Goal: Task Accomplishment & Management: Use online tool/utility

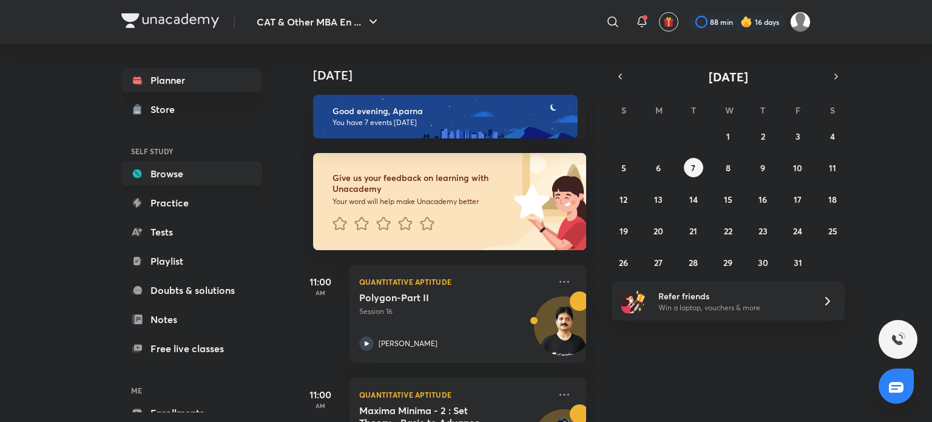
click at [211, 181] on link "Browse" at bounding box center [191, 173] width 141 height 24
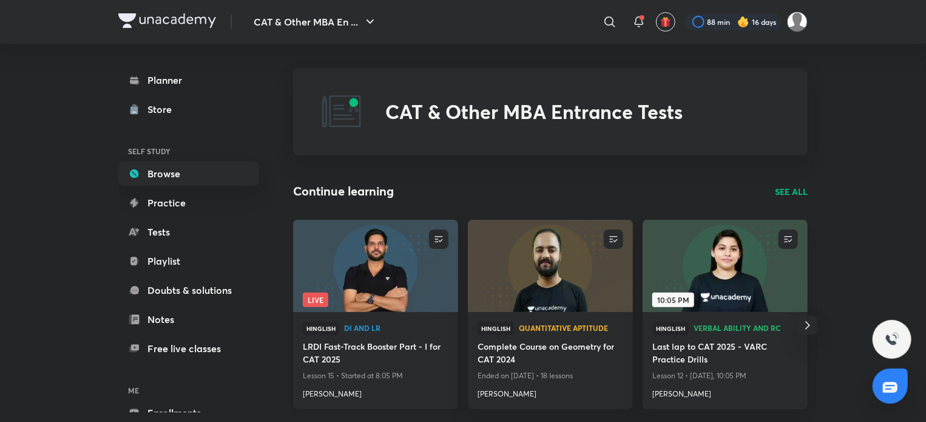
click at [427, 279] on img at bounding box center [375, 265] width 168 height 94
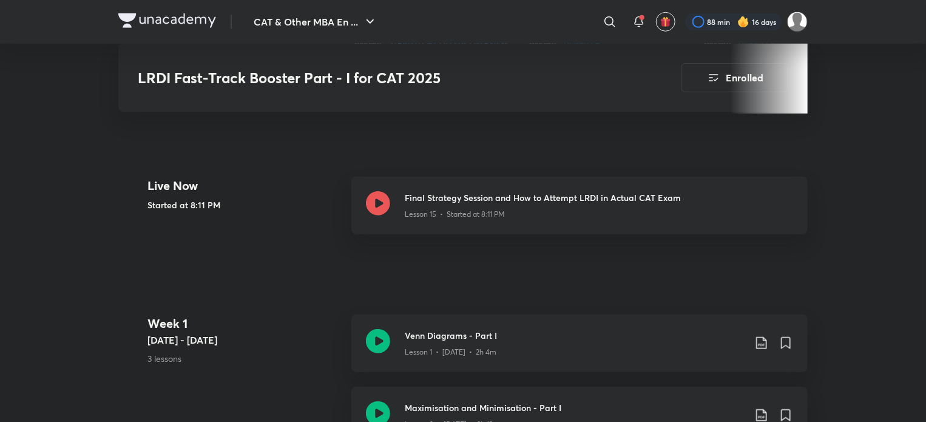
scroll to position [454, 0]
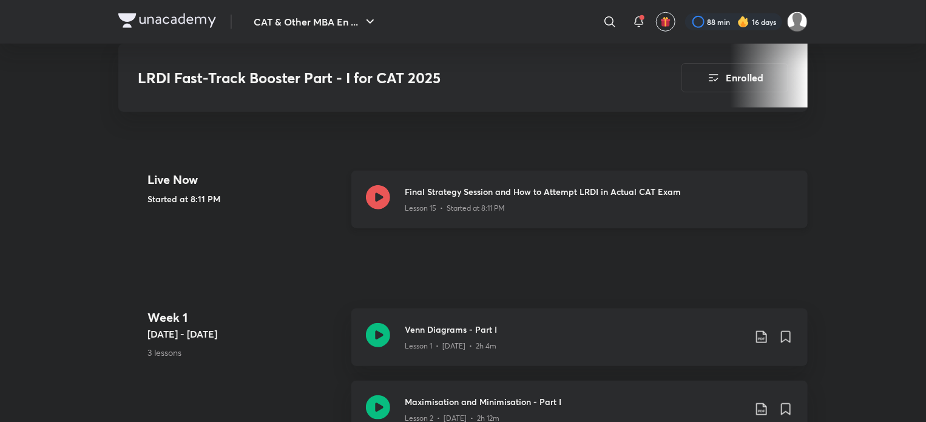
click at [383, 198] on icon at bounding box center [378, 197] width 24 height 24
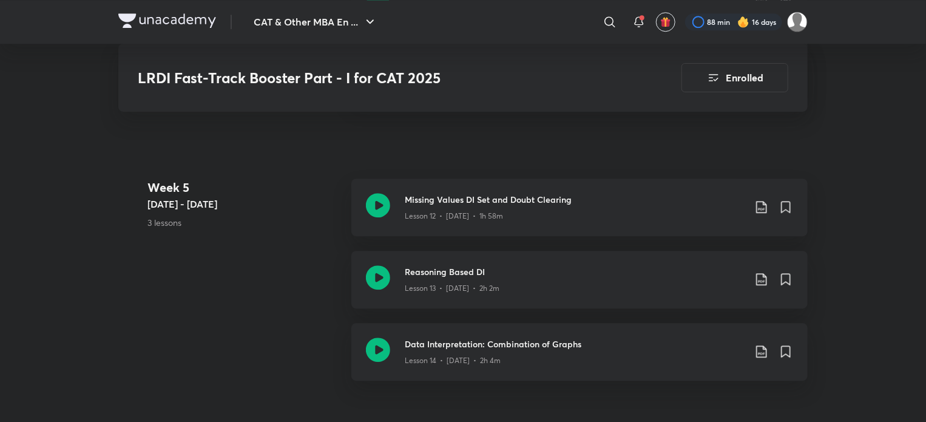
scroll to position [1625, 0]
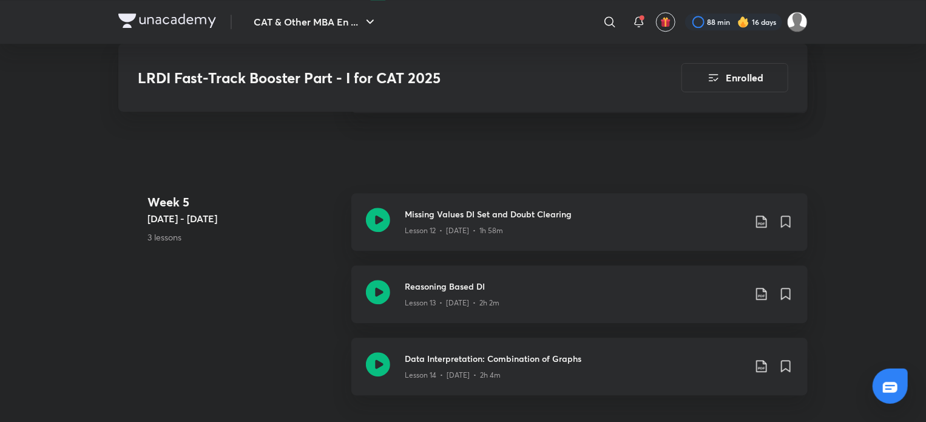
scroll to position [454, 0]
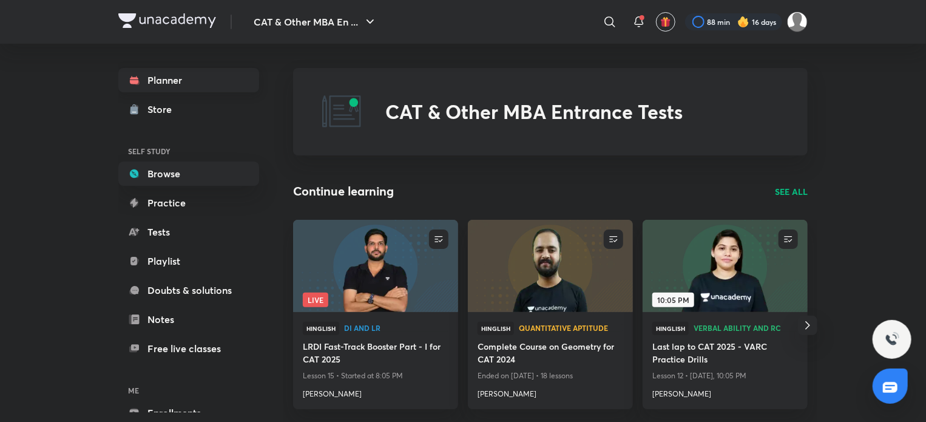
click at [207, 78] on link "Planner" at bounding box center [188, 80] width 141 height 24
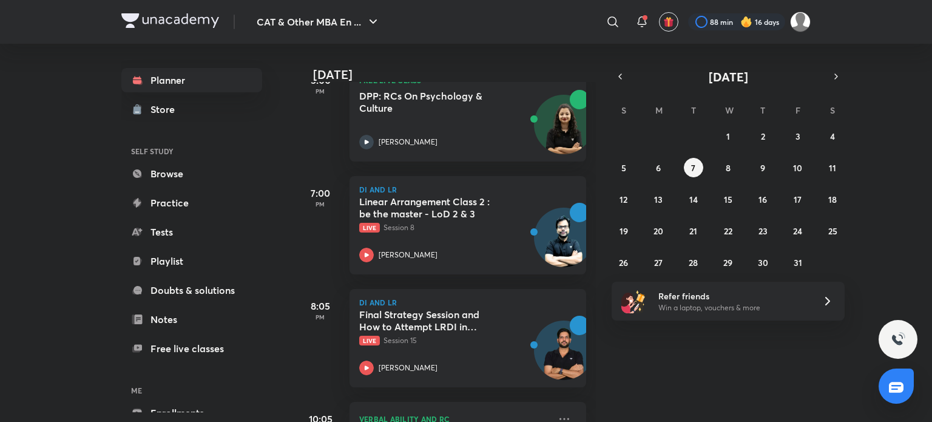
scroll to position [637, 0]
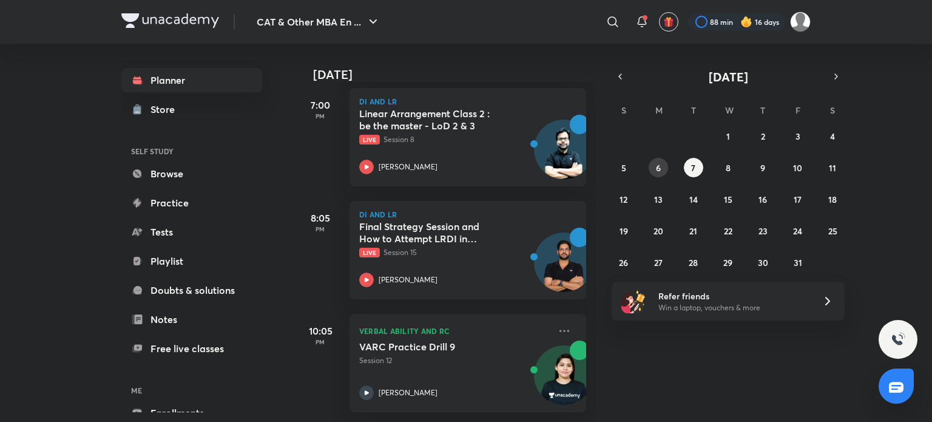
click at [656, 166] on abbr "6" at bounding box center [658, 168] width 5 height 12
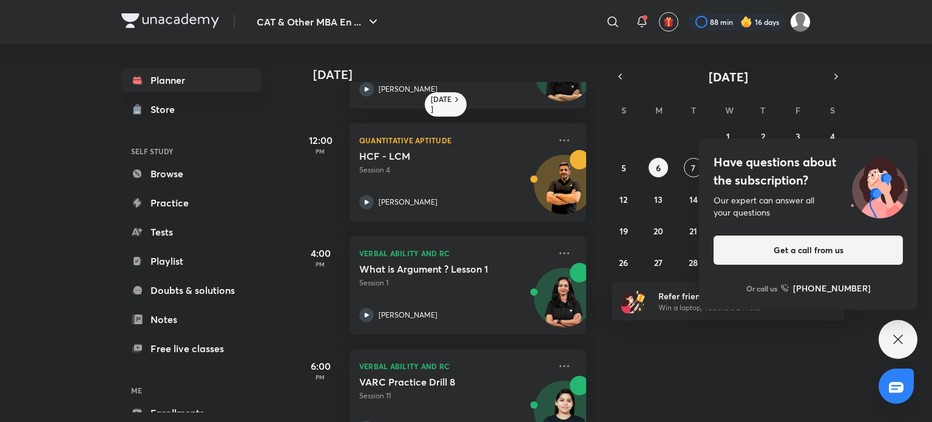
scroll to position [0, 0]
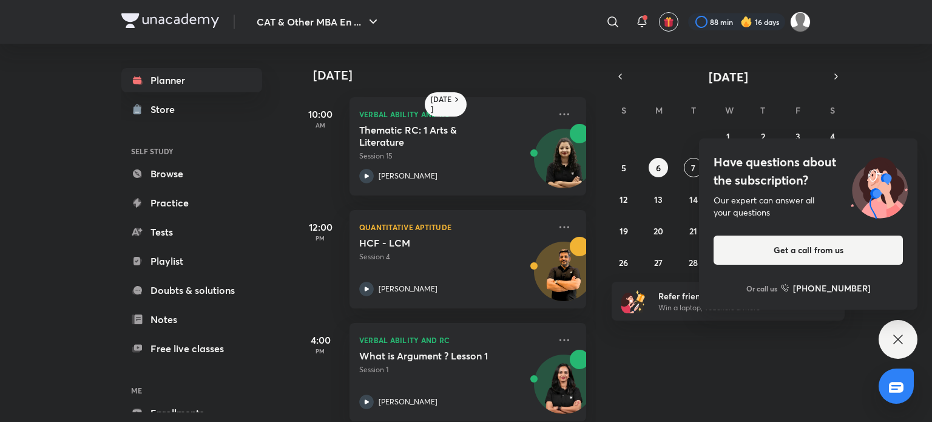
click at [903, 339] on icon at bounding box center [897, 339] width 15 height 15
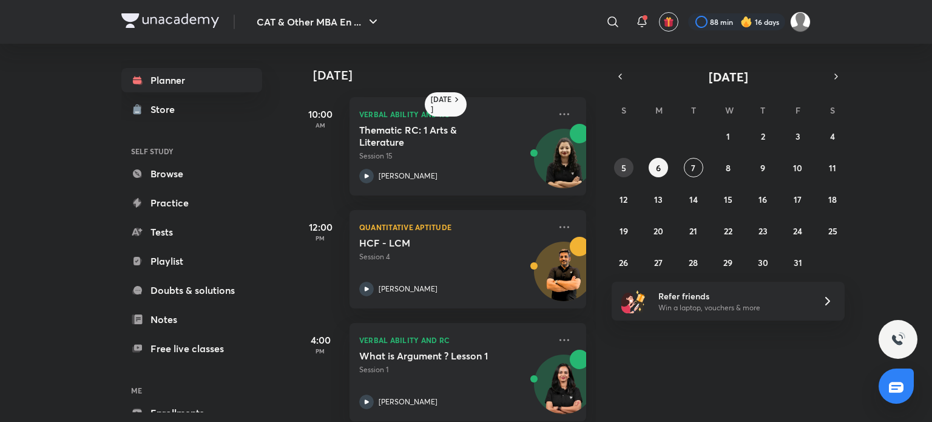
click at [622, 166] on abbr "5" at bounding box center [623, 168] width 5 height 12
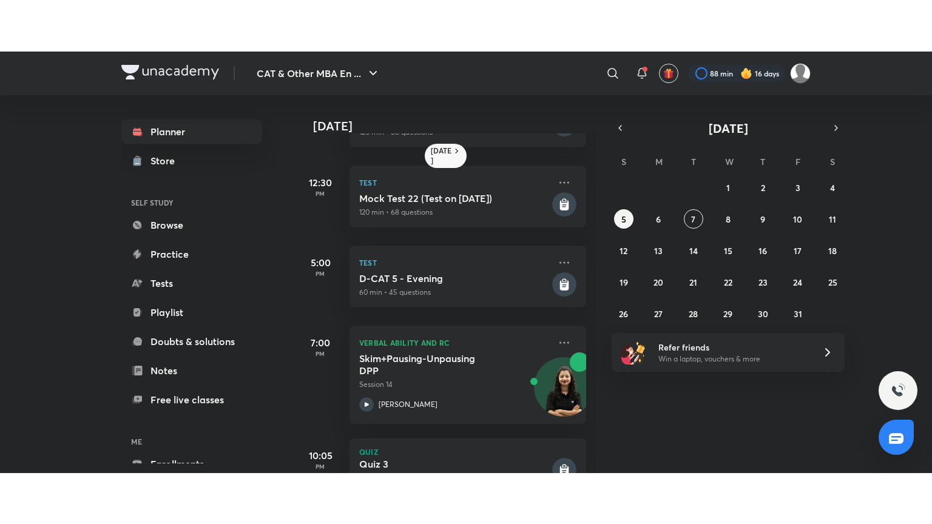
scroll to position [386, 0]
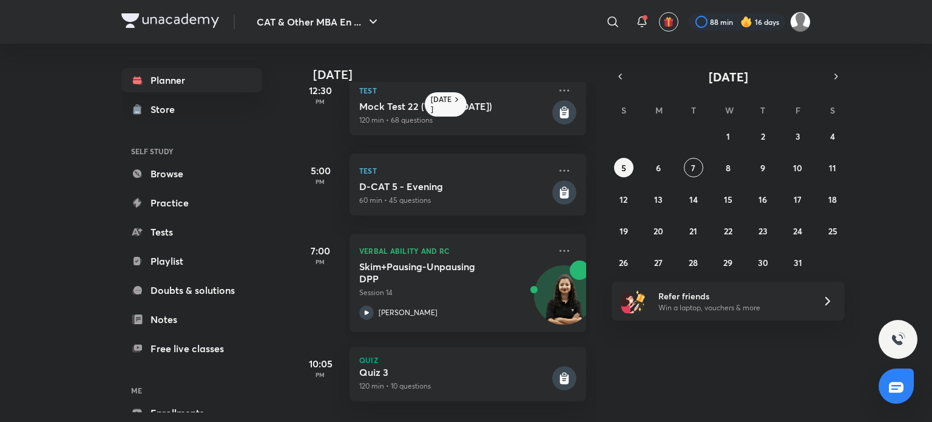
click at [366, 295] on div "Skim+Pausing-Unpausing DPP Session 14 Alpa Sharma" at bounding box center [454, 289] width 190 height 59
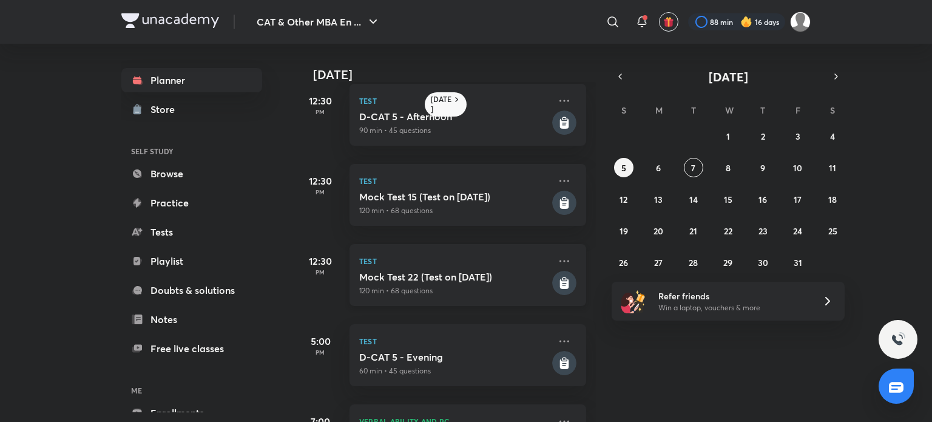
scroll to position [207, 0]
click at [621, 164] on abbr "5" at bounding box center [623, 168] width 5 height 12
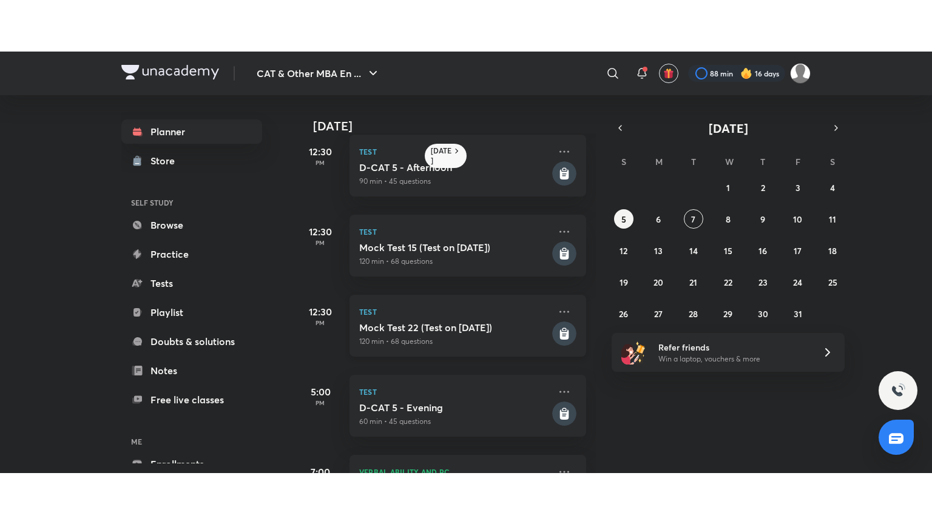
scroll to position [386, 0]
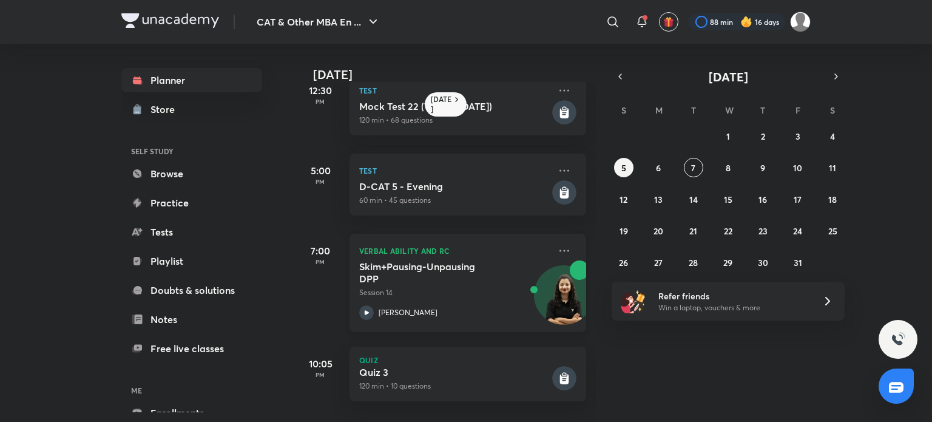
click at [369, 306] on icon at bounding box center [366, 312] width 15 height 15
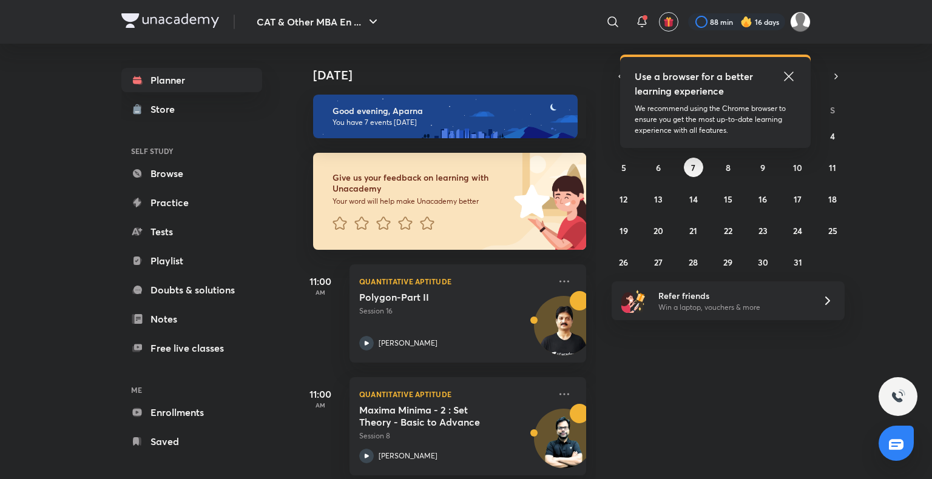
click at [743, 20] on img at bounding box center [746, 22] width 12 height 12
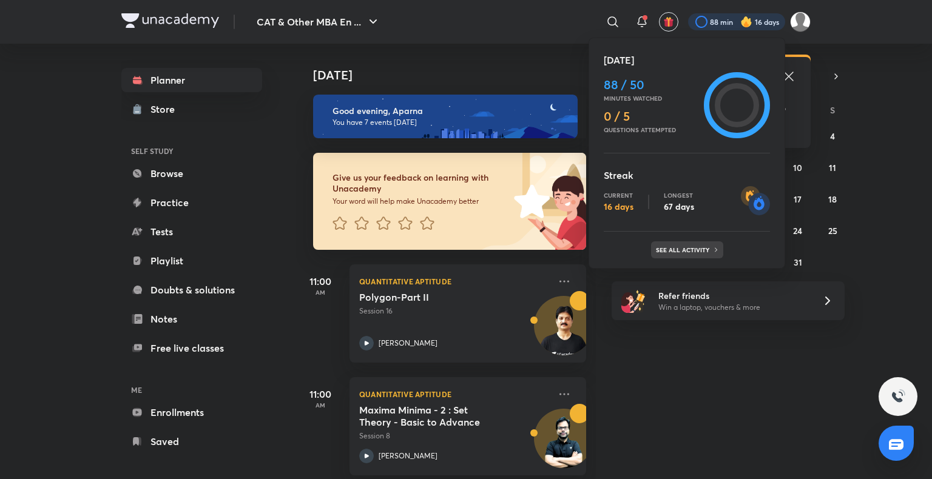
click at [679, 246] on p "See all activity" at bounding box center [684, 249] width 56 height 7
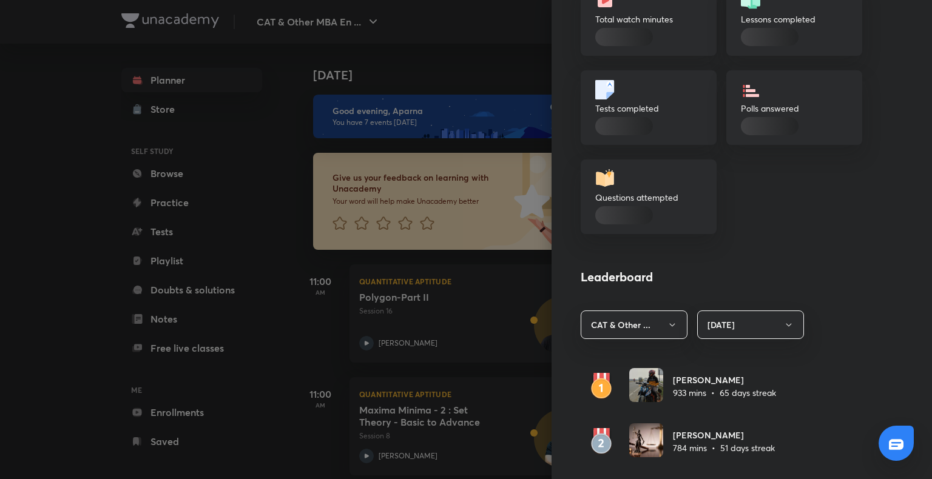
scroll to position [647, 0]
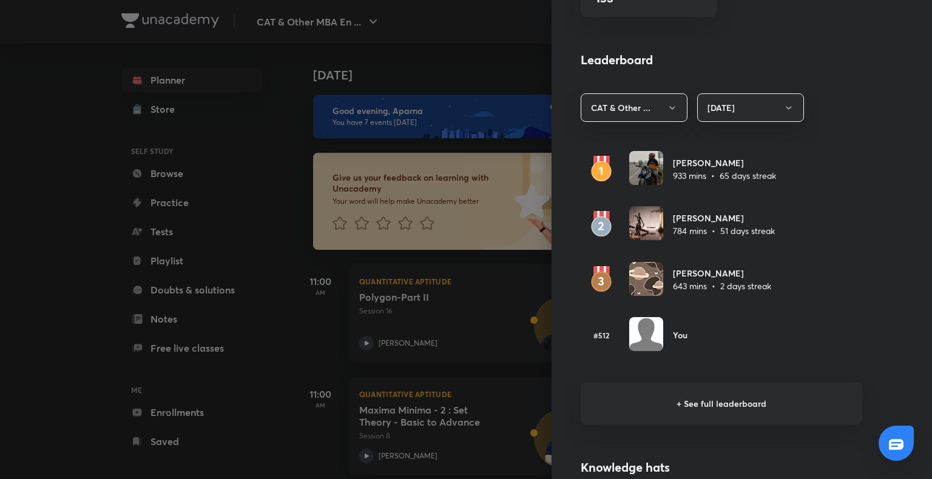
click at [702, 397] on h6 "+ See full leaderboard" at bounding box center [720, 404] width 281 height 42
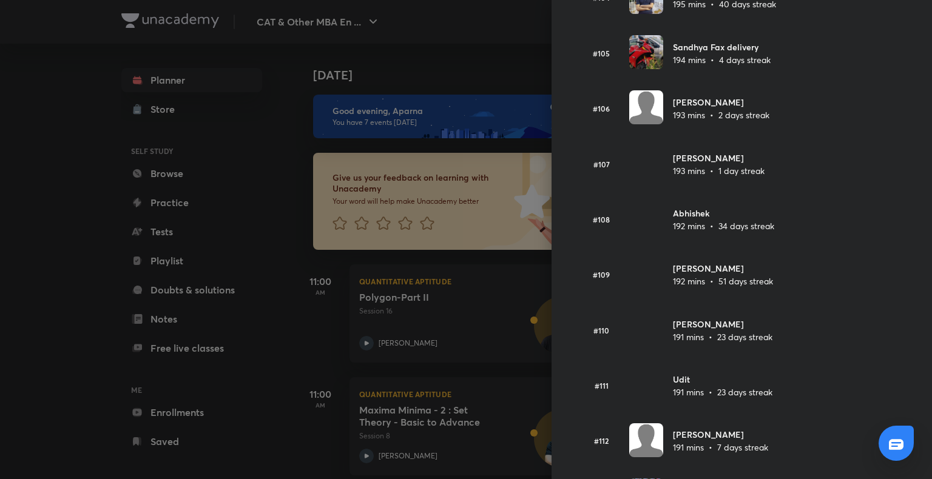
scroll to position [5820, 0]
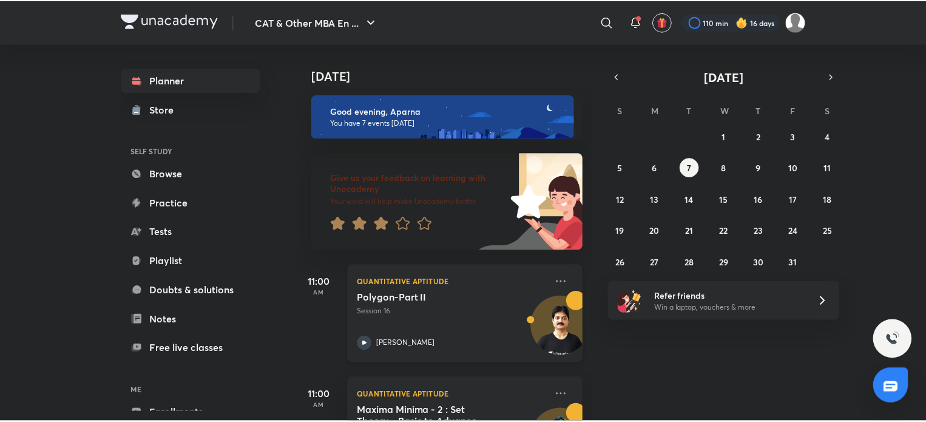
scroll to position [203, 0]
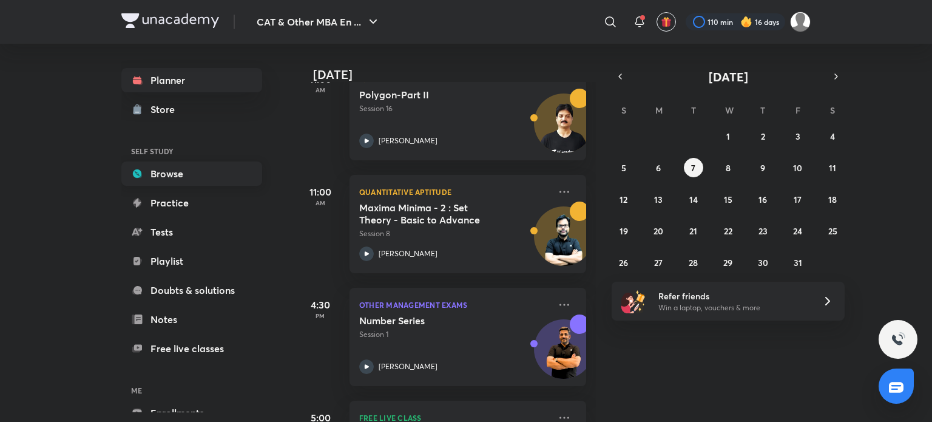
click at [203, 172] on link "Browse" at bounding box center [191, 173] width 141 height 24
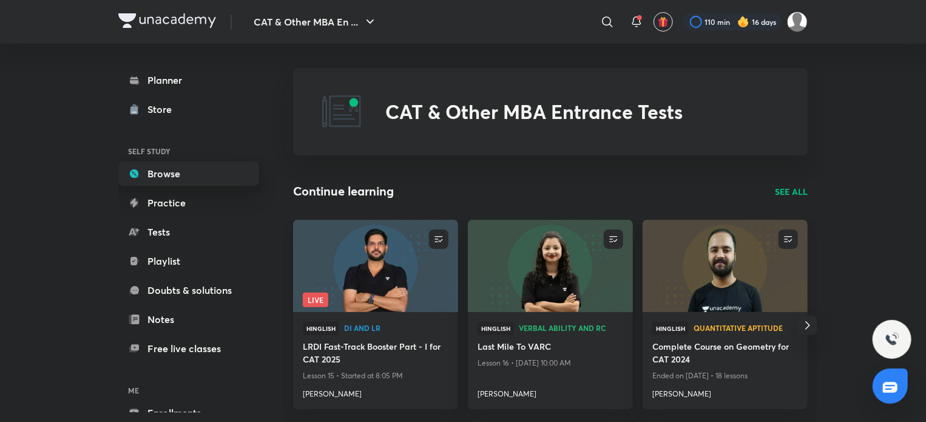
click at [205, 168] on link "Browse" at bounding box center [188, 173] width 141 height 24
click at [575, 280] on img at bounding box center [550, 265] width 168 height 94
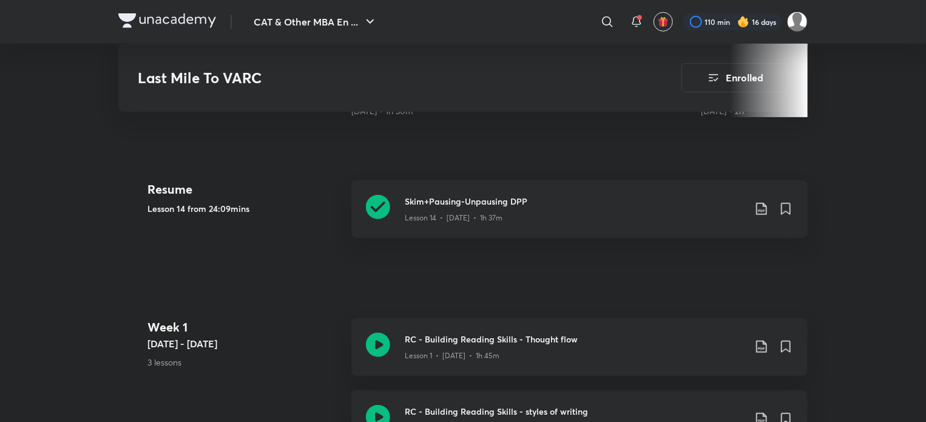
scroll to position [427, 0]
click at [383, 208] on icon at bounding box center [378, 206] width 24 height 24
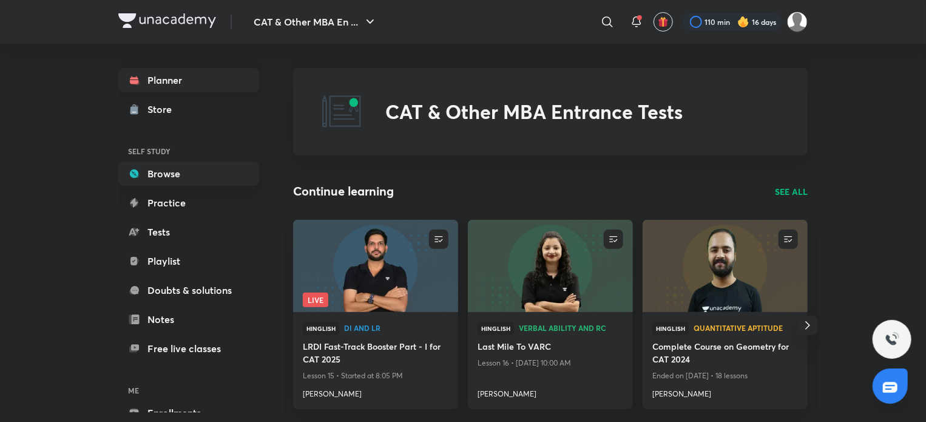
click at [158, 76] on link "Planner" at bounding box center [188, 80] width 141 height 24
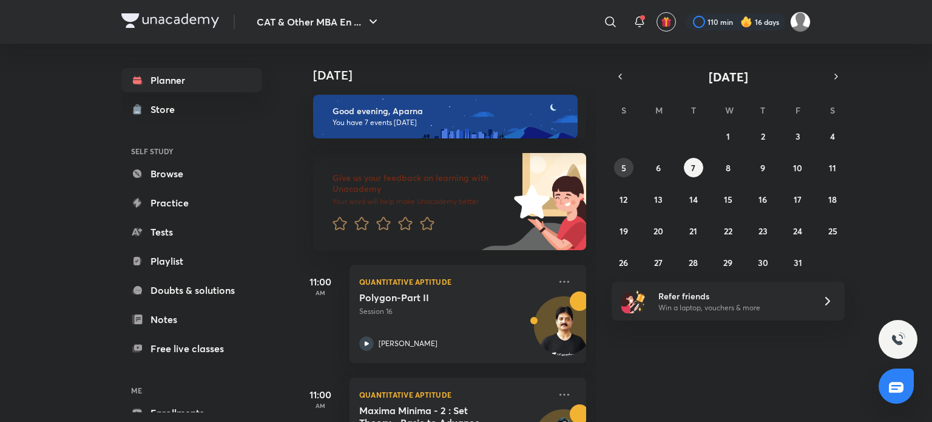
click at [626, 169] on button "5" at bounding box center [623, 167] width 19 height 19
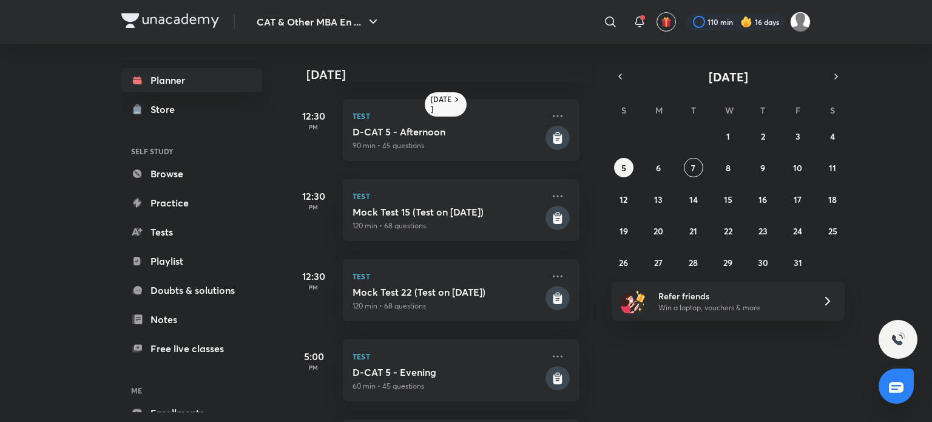
scroll to position [191, 7]
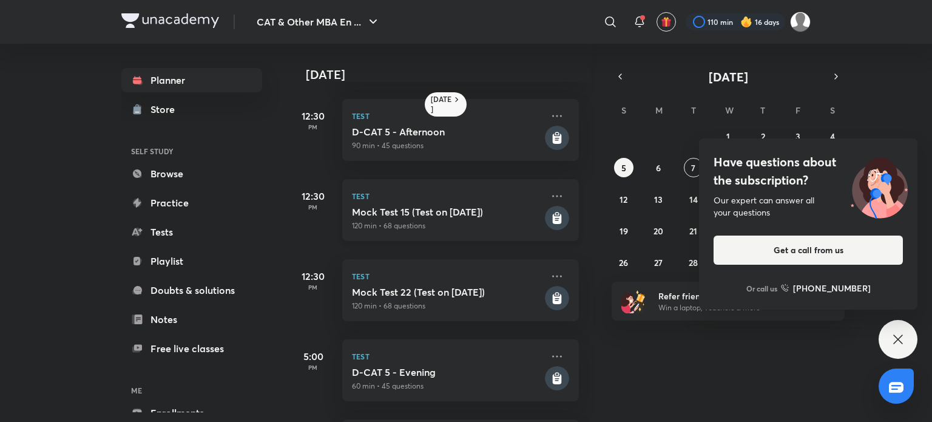
click at [391, 214] on h5 "Mock Test 15 (Test on [DATE])" at bounding box center [447, 212] width 190 height 12
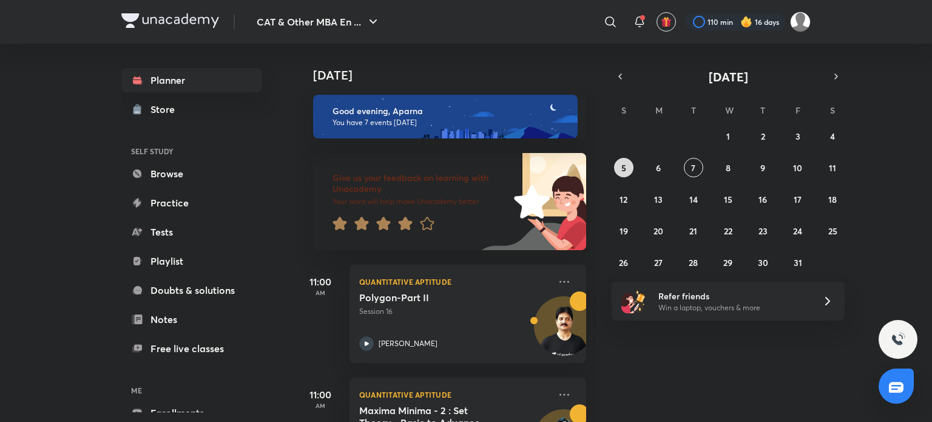
click at [622, 163] on abbr "5" at bounding box center [623, 168] width 5 height 12
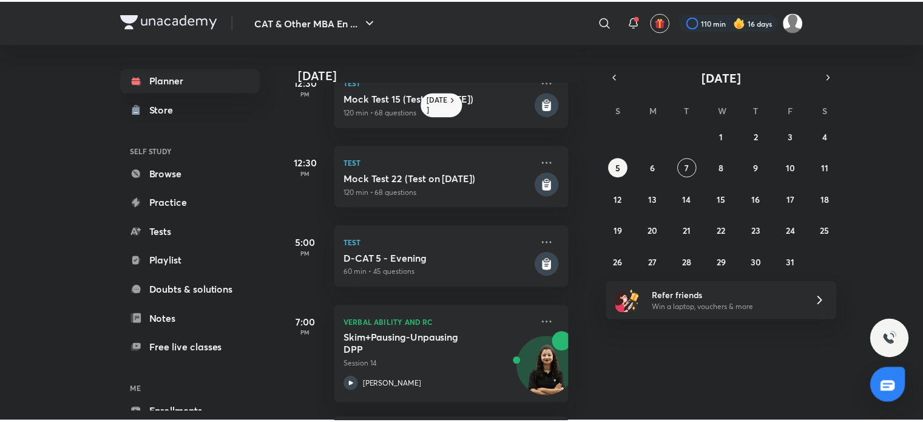
scroll to position [305, 12]
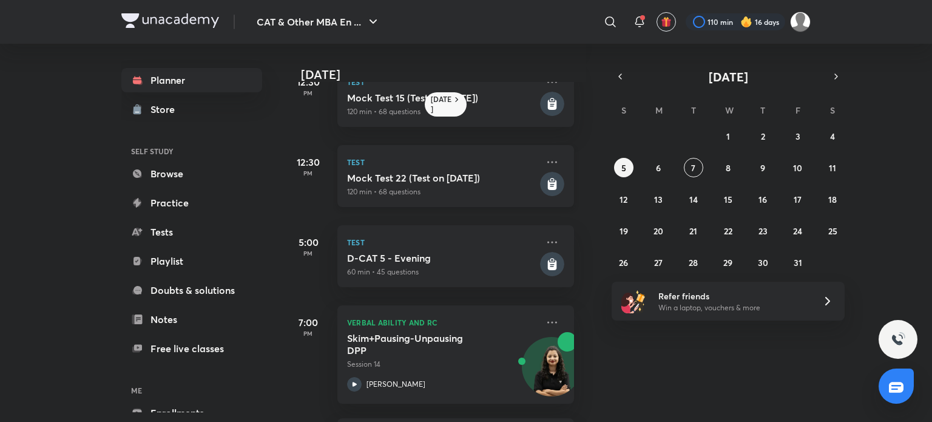
click at [393, 184] on div "Mock Test 22 (Test on 05.10.2025) 120 min • 68 questions" at bounding box center [442, 184] width 190 height 25
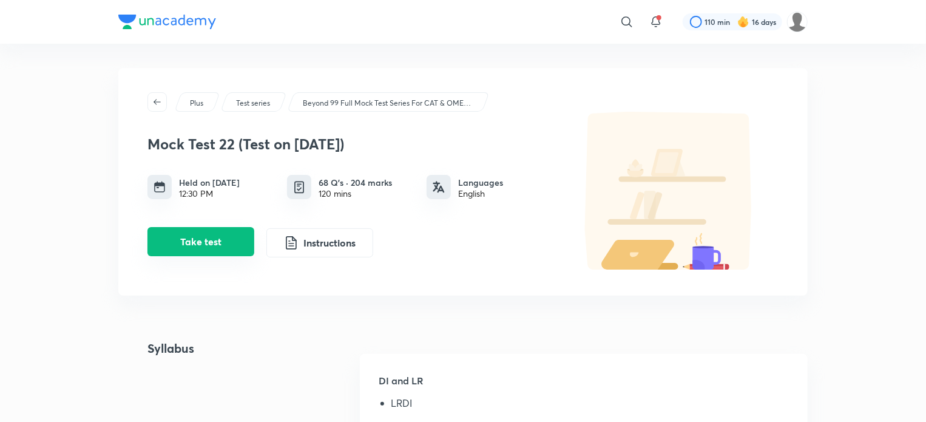
click at [226, 244] on button "Take test" at bounding box center [200, 241] width 107 height 29
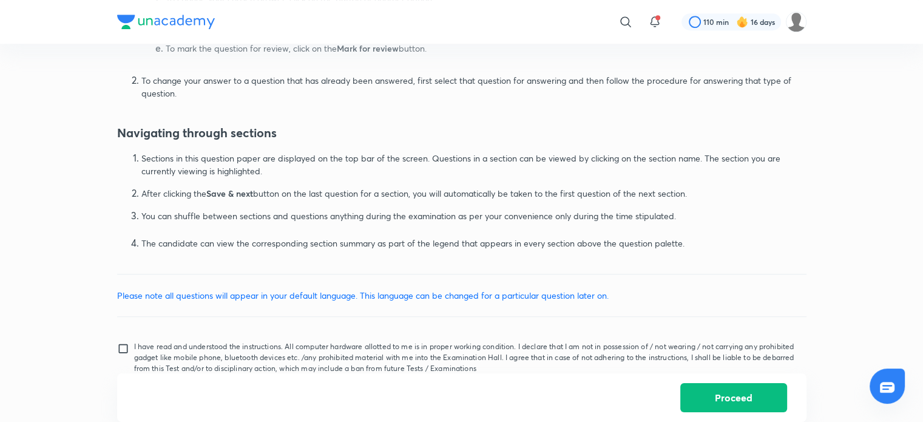
scroll to position [748, 0]
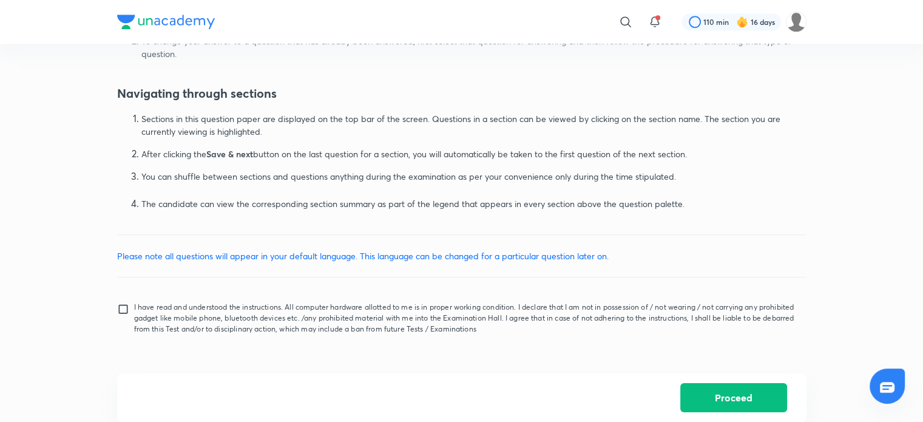
click at [120, 307] on input "I have read and understood the instructions. All computer hardware allotted to …" at bounding box center [125, 318] width 17 height 30
checkbox input "true"
click at [737, 391] on button "Proceed" at bounding box center [733, 396] width 107 height 29
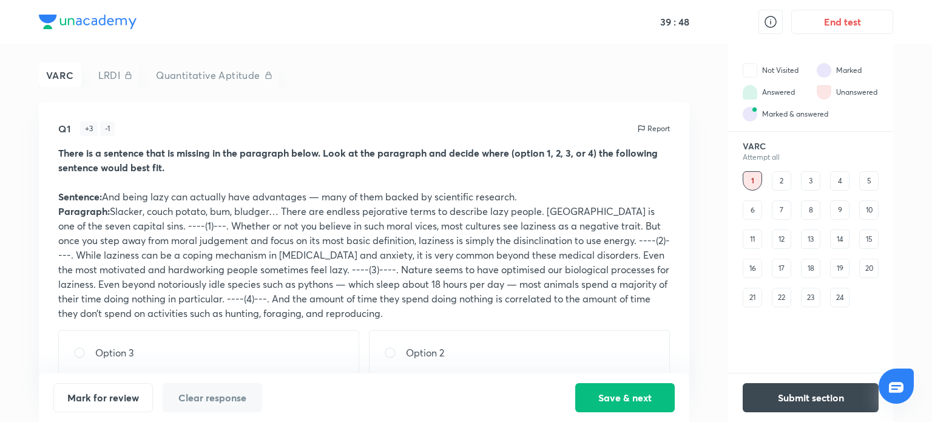
click at [825, 72] on img at bounding box center [823, 70] width 15 height 15
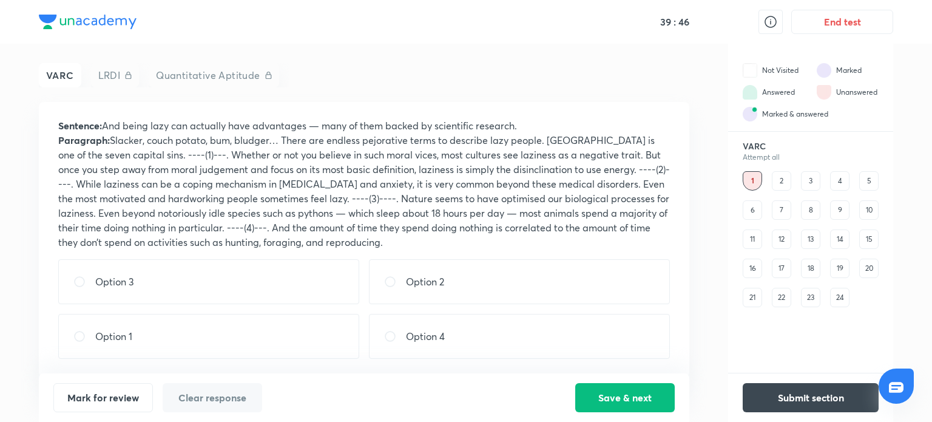
scroll to position [71, 0]
click at [113, 397] on button "Mark for review" at bounding box center [102, 396] width 99 height 29
click at [780, 181] on div "2" at bounding box center [780, 180] width 19 height 19
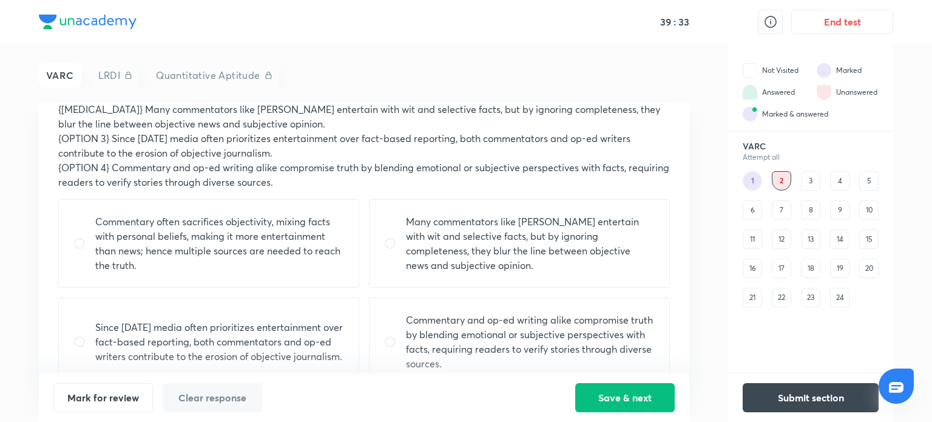
scroll to position [289, 0]
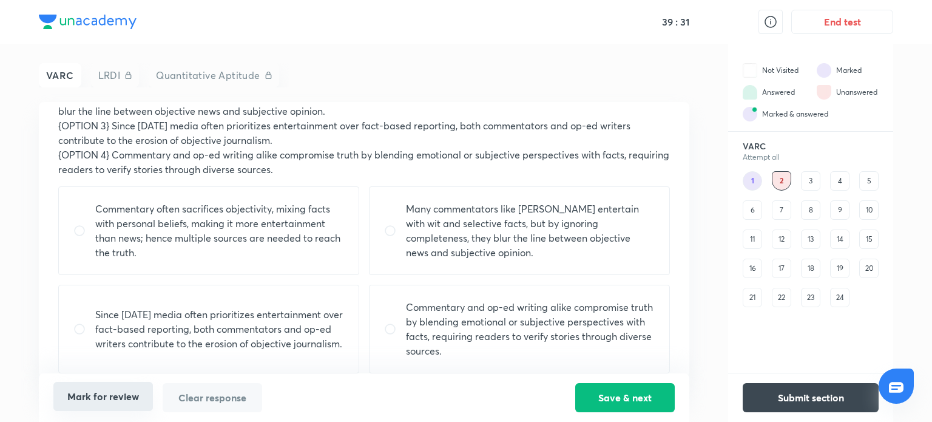
click at [136, 404] on button "Mark for review" at bounding box center [102, 396] width 99 height 29
click at [809, 186] on div "3" at bounding box center [810, 180] width 19 height 19
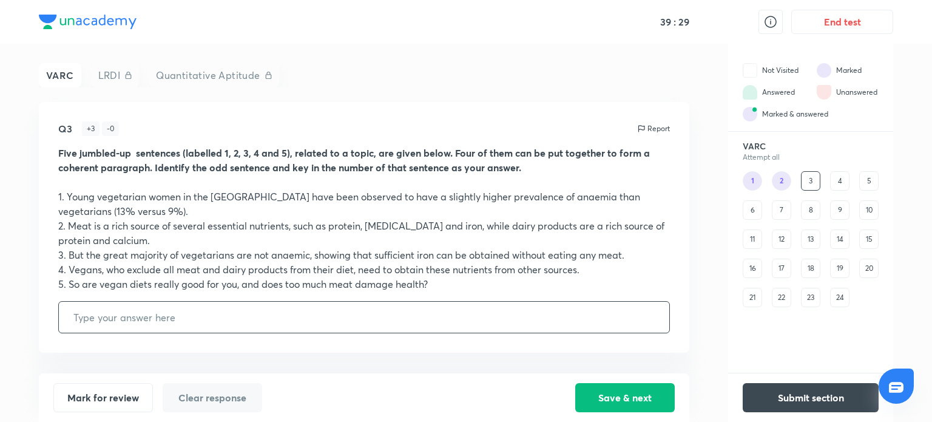
scroll to position [0, 0]
click at [135, 400] on button "Mark for review" at bounding box center [102, 396] width 99 height 29
click at [837, 177] on div "4" at bounding box center [839, 180] width 19 height 19
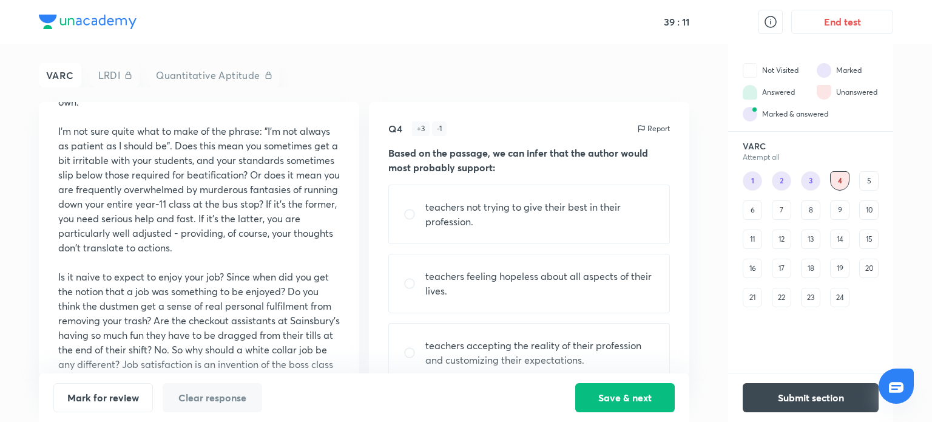
scroll to position [355, 0]
click at [867, 186] on div "5" at bounding box center [868, 180] width 19 height 19
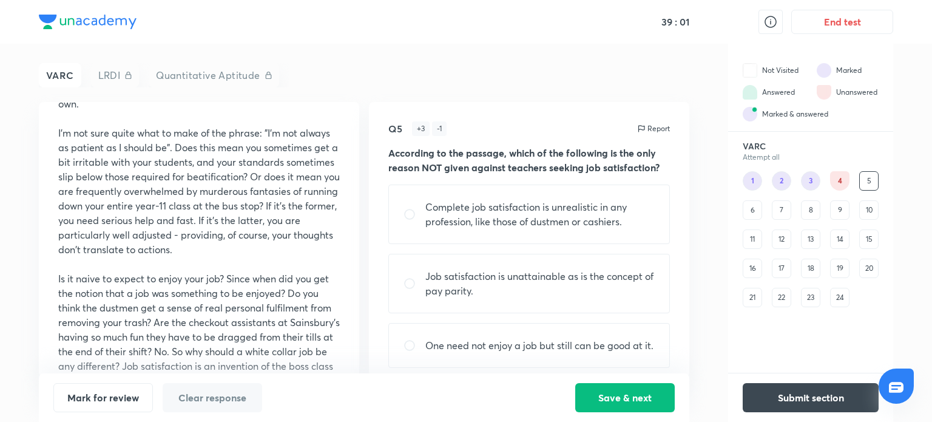
scroll to position [0, 0]
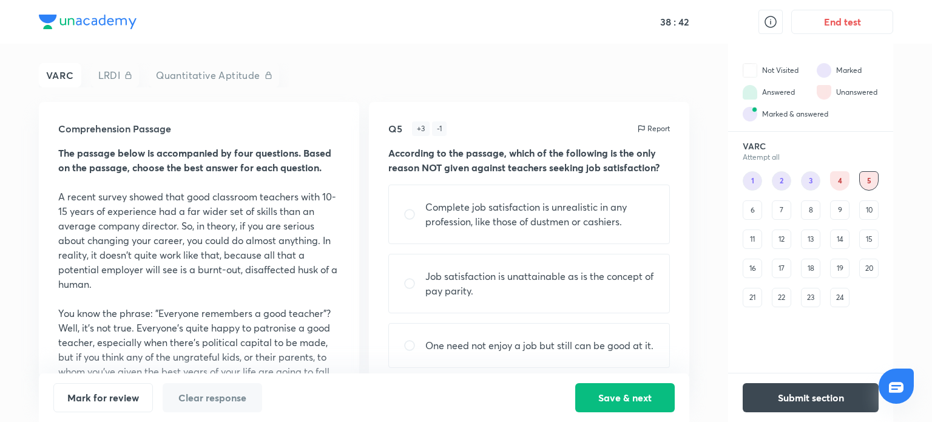
click at [755, 205] on div "6" at bounding box center [751, 209] width 19 height 19
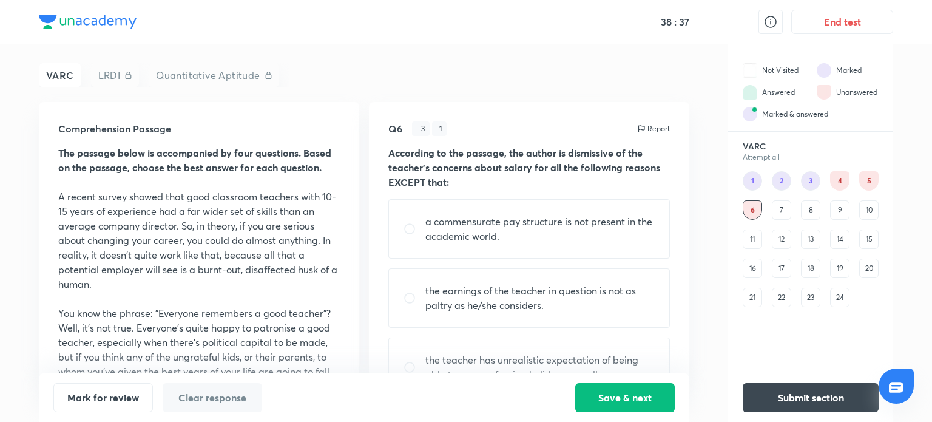
click at [779, 210] on div "7" at bounding box center [780, 209] width 19 height 19
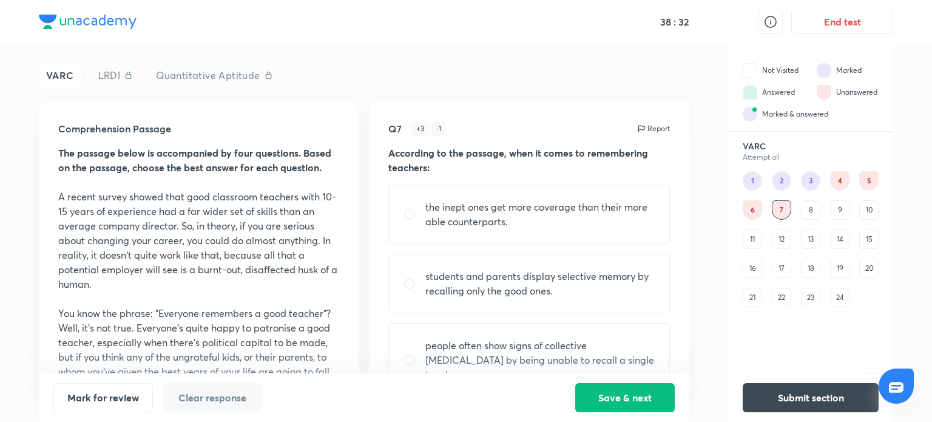
click at [812, 212] on div "8" at bounding box center [810, 209] width 19 height 19
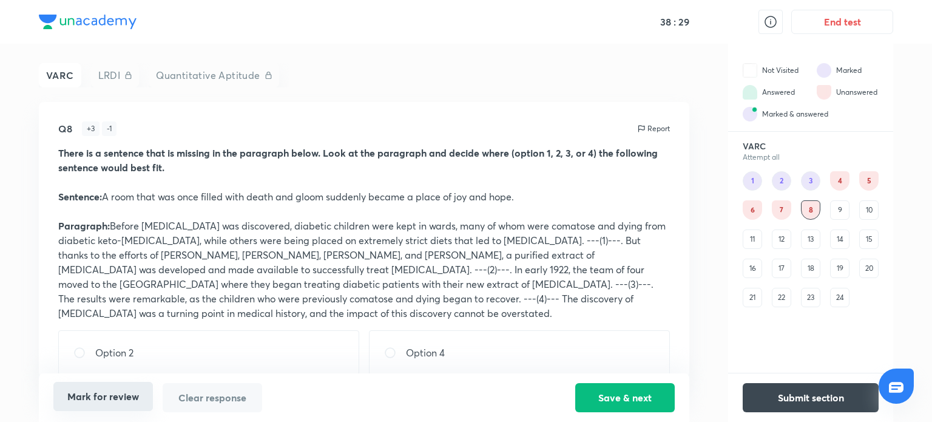
click at [127, 395] on button "Mark for review" at bounding box center [102, 396] width 99 height 29
click at [841, 209] on div "9" at bounding box center [839, 209] width 19 height 19
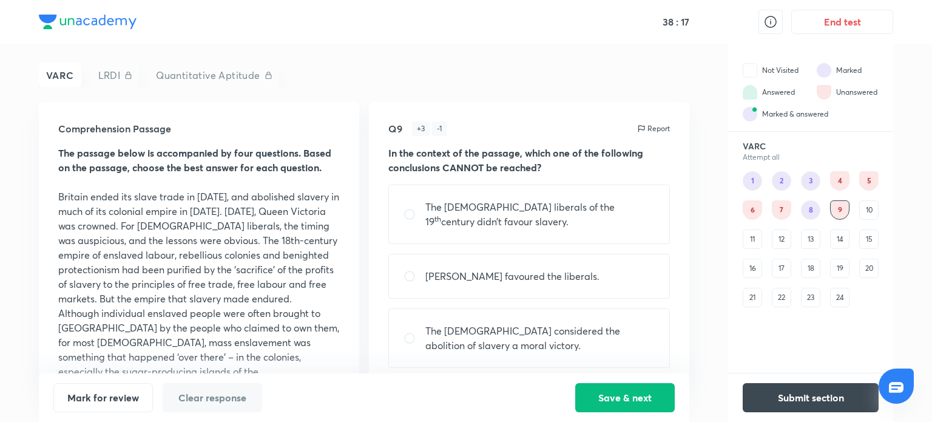
click at [838, 176] on div "4" at bounding box center [839, 180] width 19 height 19
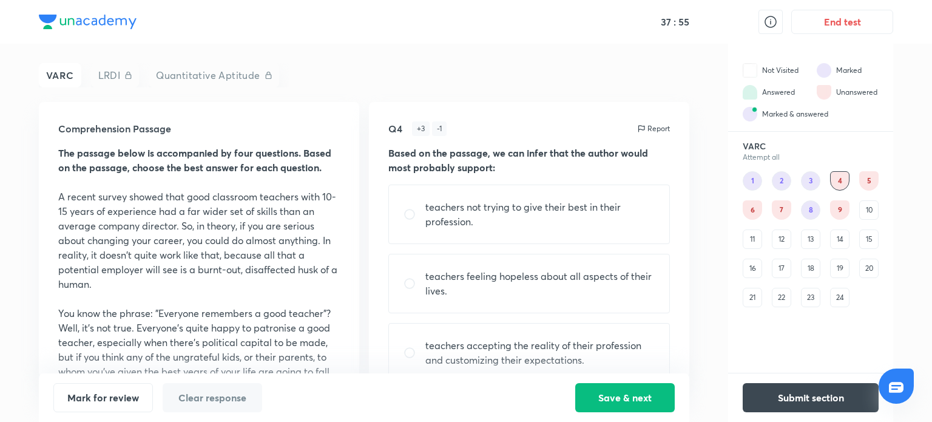
click at [805, 209] on div "8" at bounding box center [810, 209] width 19 height 19
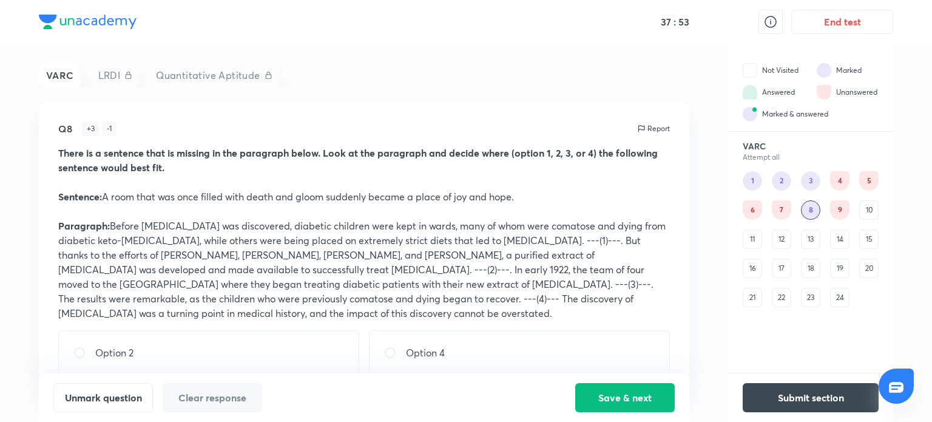
click at [835, 182] on div "4" at bounding box center [839, 180] width 19 height 19
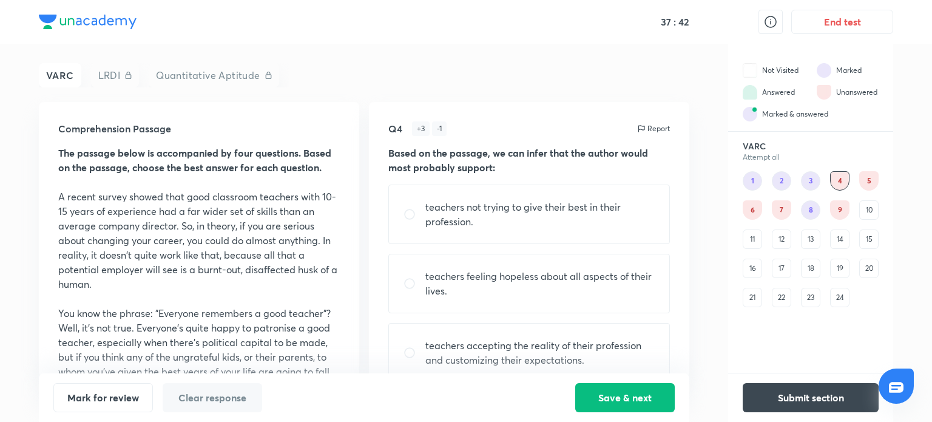
click at [836, 182] on div "4" at bounding box center [839, 180] width 19 height 19
click at [810, 208] on div "8" at bounding box center [810, 209] width 19 height 19
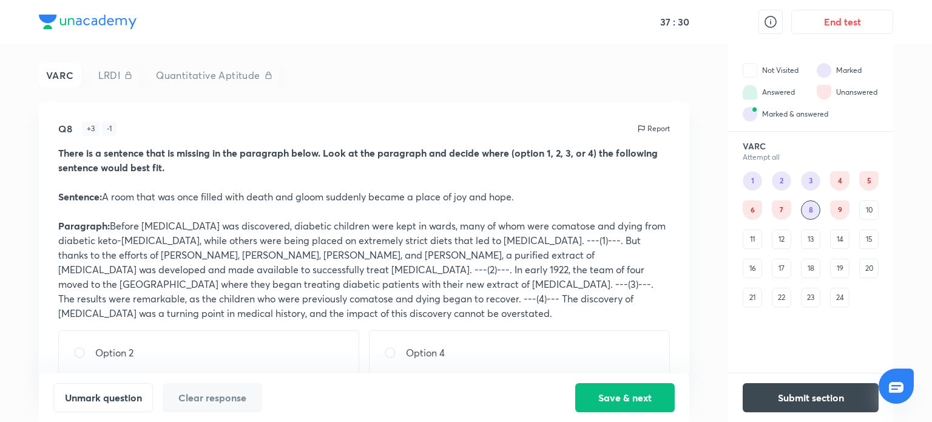
click at [842, 213] on div "9" at bounding box center [839, 209] width 19 height 19
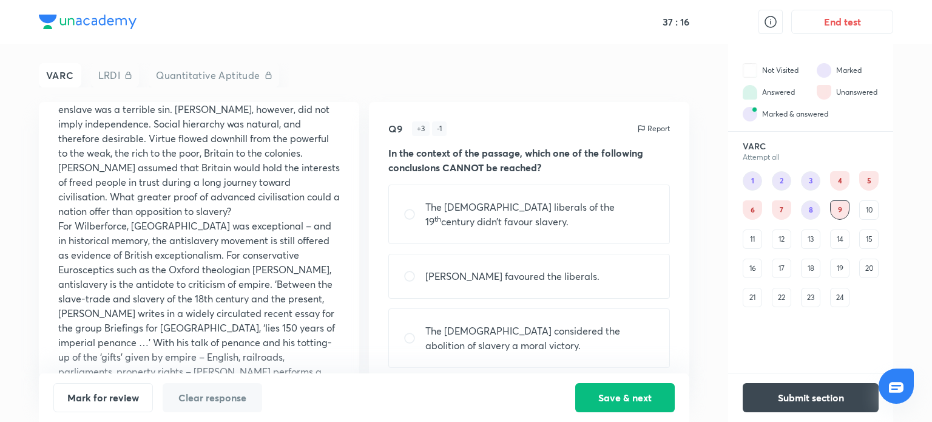
scroll to position [603, 0]
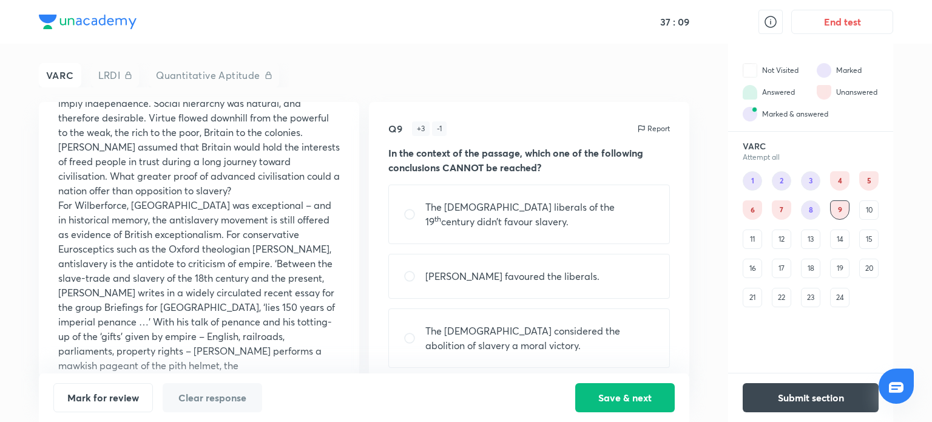
click at [864, 209] on div "10" at bounding box center [868, 209] width 19 height 19
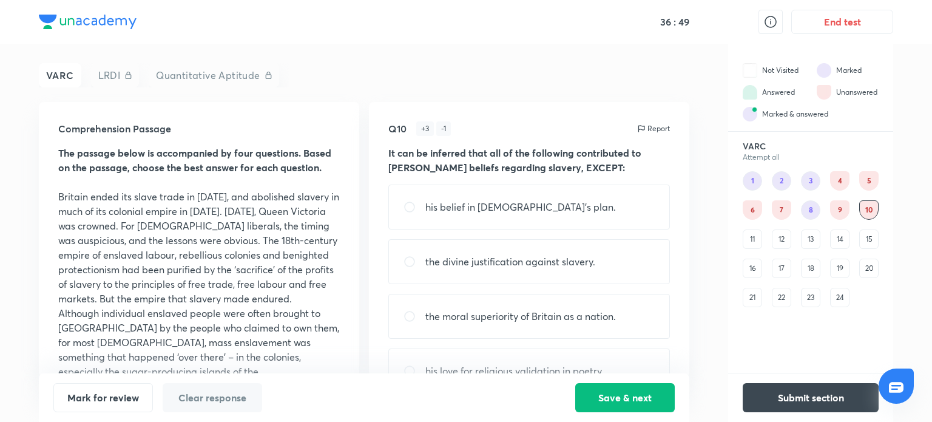
click at [756, 239] on div "11" at bounding box center [751, 238] width 19 height 19
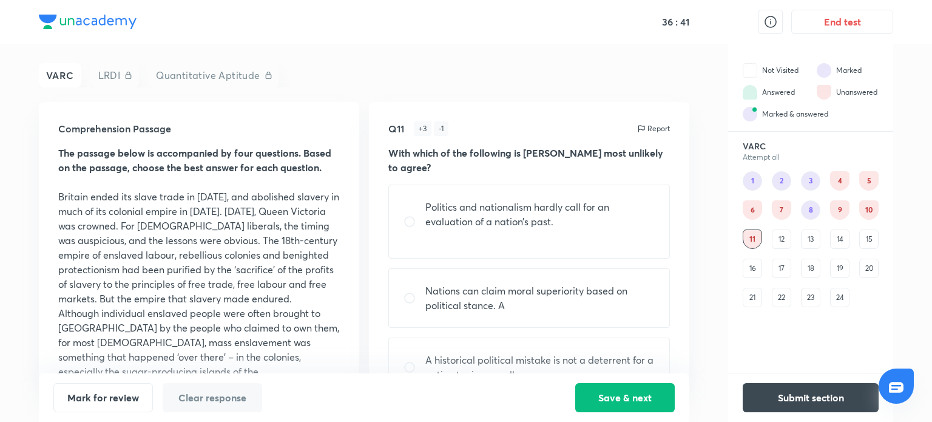
click at [779, 232] on div "12" at bounding box center [780, 238] width 19 height 19
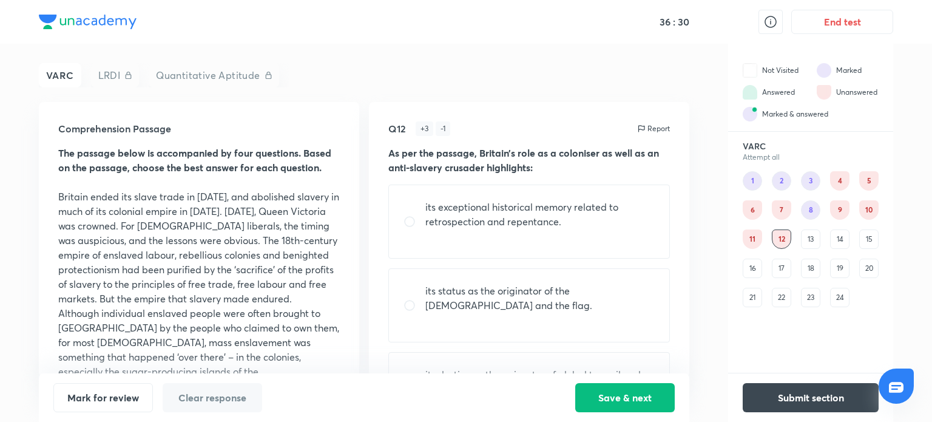
click at [805, 240] on div "13" at bounding box center [810, 238] width 19 height 19
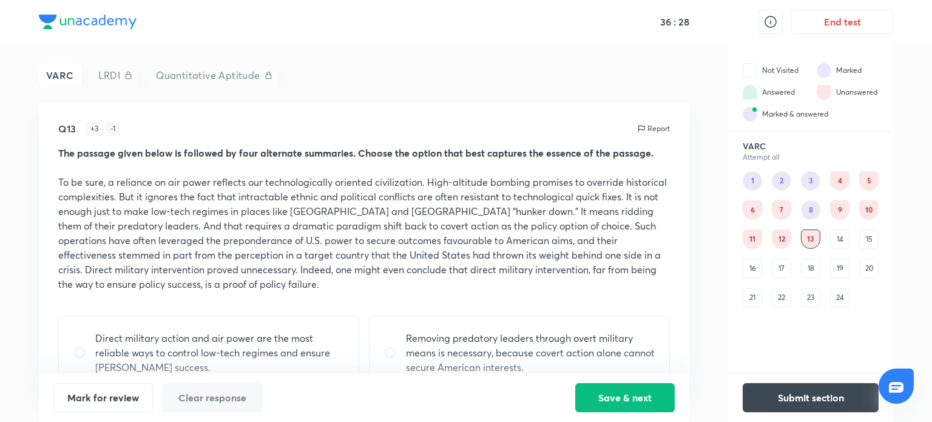
click at [839, 240] on div "14" at bounding box center [839, 238] width 19 height 19
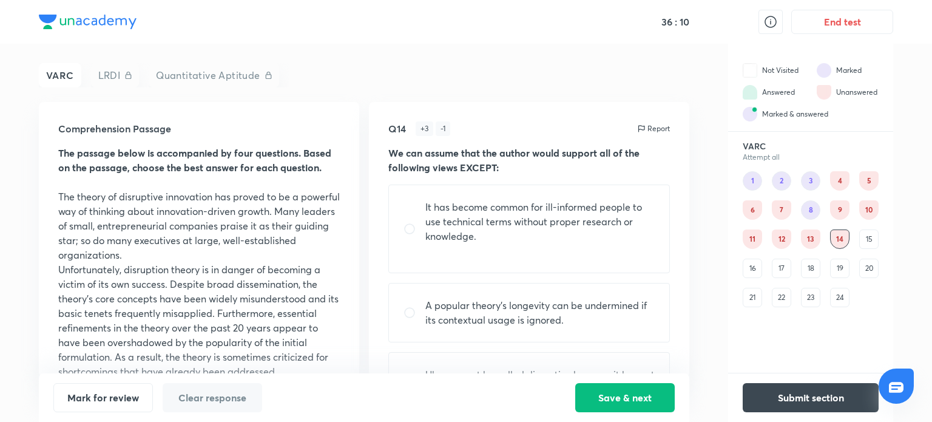
click at [869, 242] on div "15" at bounding box center [868, 238] width 19 height 19
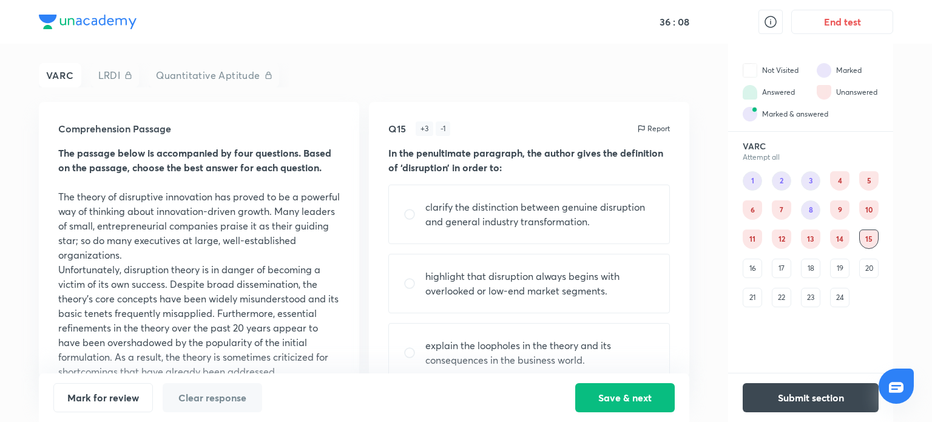
click at [846, 245] on div "14" at bounding box center [839, 238] width 19 height 19
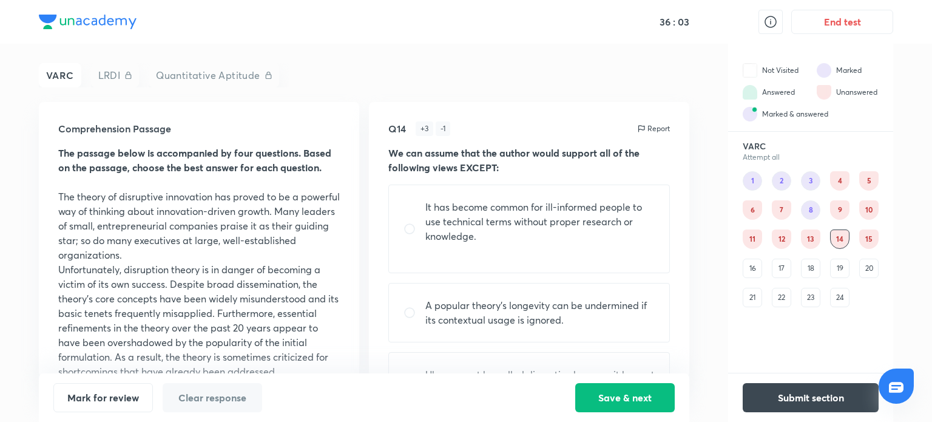
click at [873, 240] on div "15" at bounding box center [868, 238] width 19 height 19
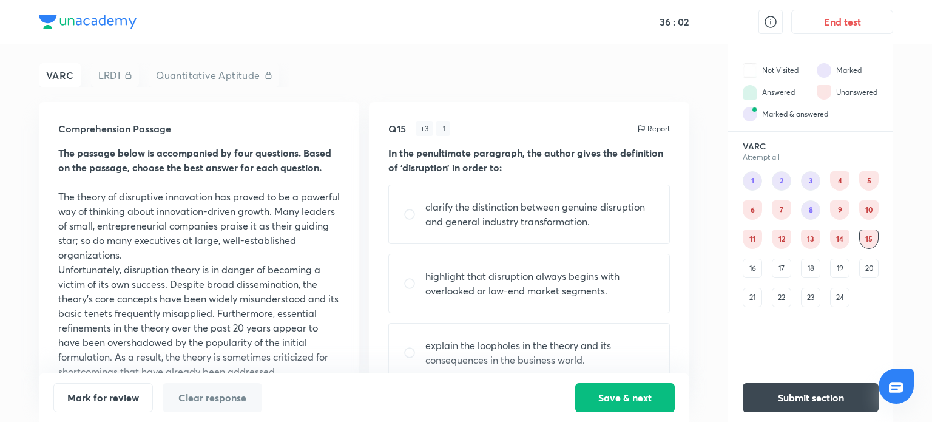
click at [750, 263] on div "16" at bounding box center [751, 267] width 19 height 19
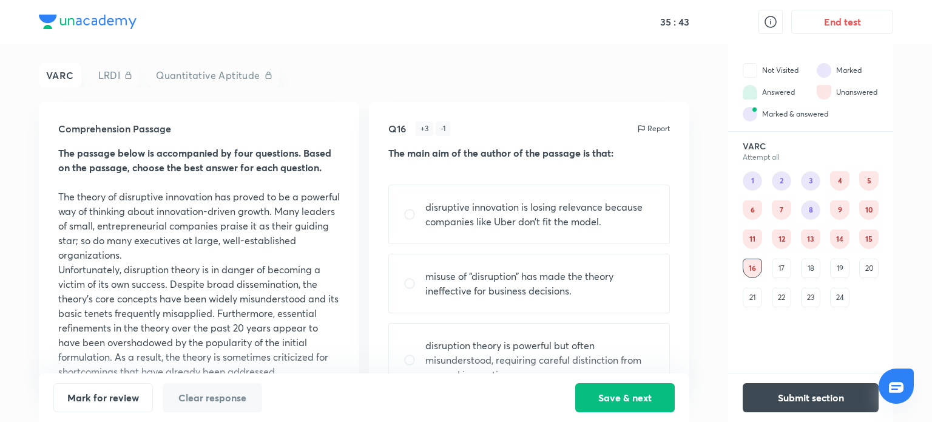
click at [779, 271] on div "17" at bounding box center [780, 267] width 19 height 19
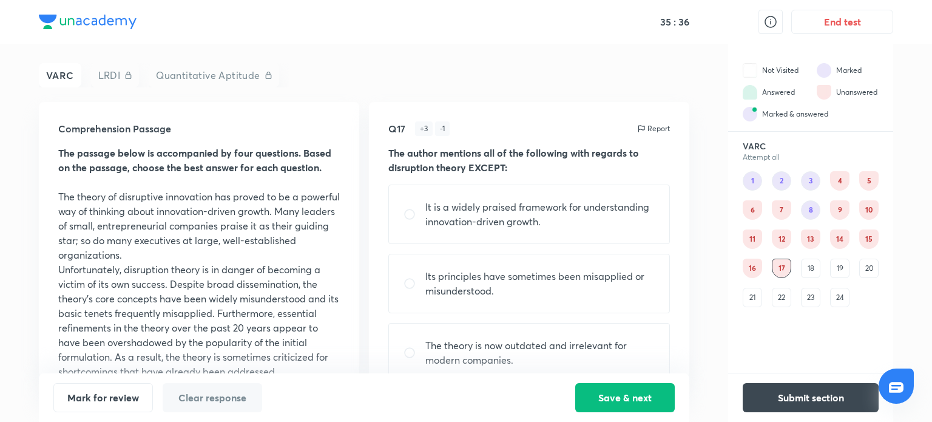
click at [803, 275] on div "18" at bounding box center [810, 267] width 19 height 19
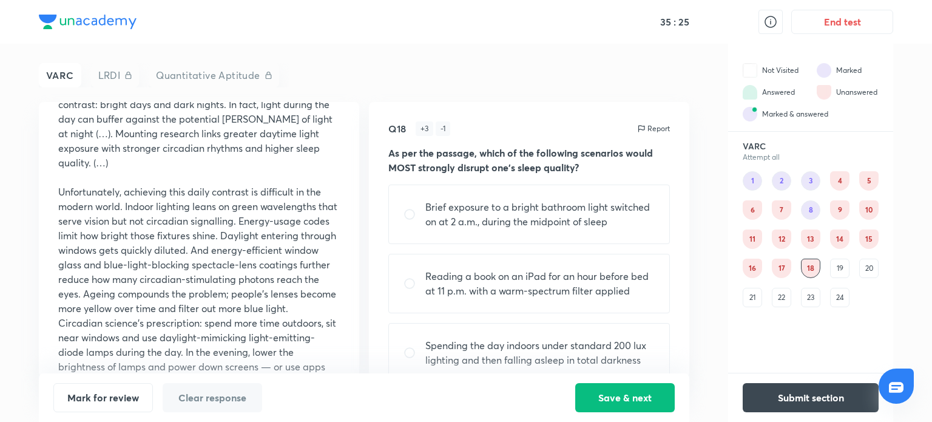
scroll to position [661, 0]
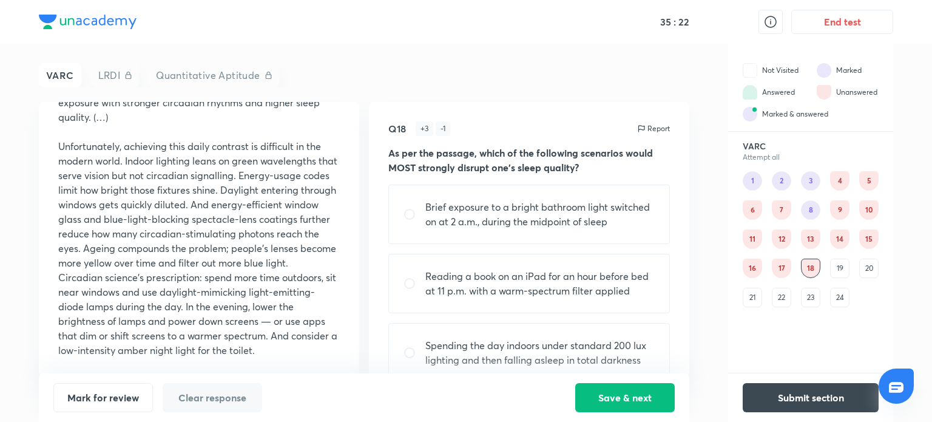
click at [839, 269] on div "19" at bounding box center [839, 267] width 19 height 19
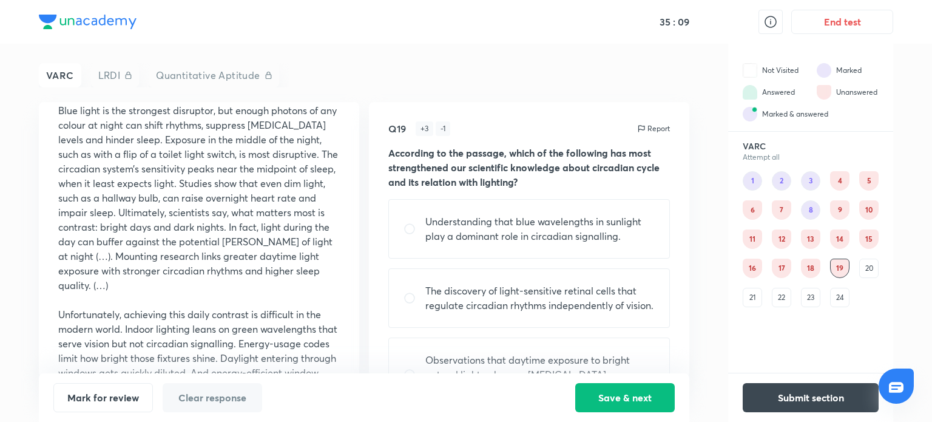
scroll to position [465, 0]
click at [758, 297] on div "21" at bounding box center [751, 296] width 19 height 19
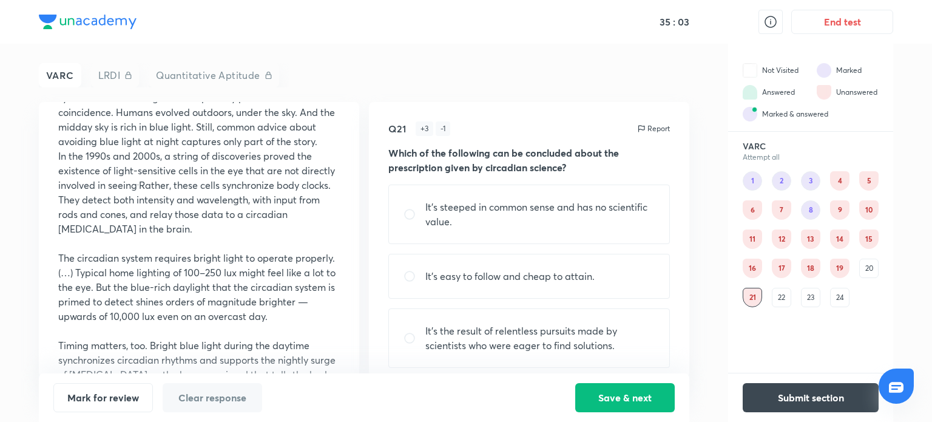
scroll to position [0, 0]
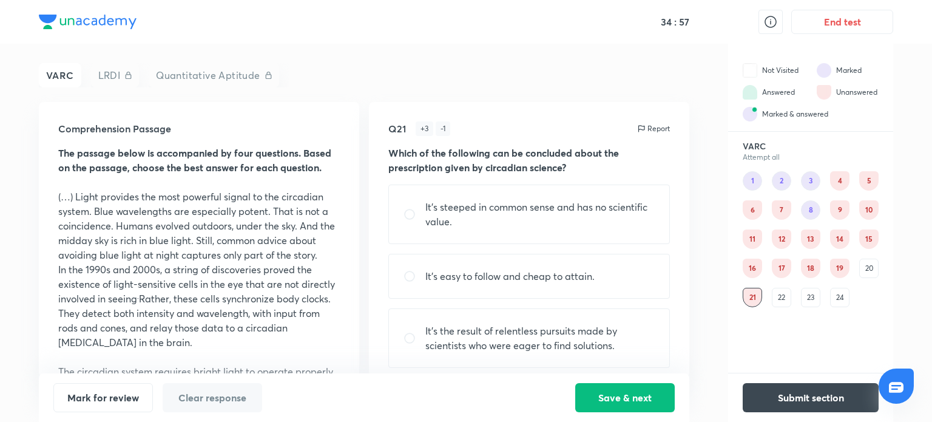
click at [778, 292] on div "22" at bounding box center [780, 296] width 19 height 19
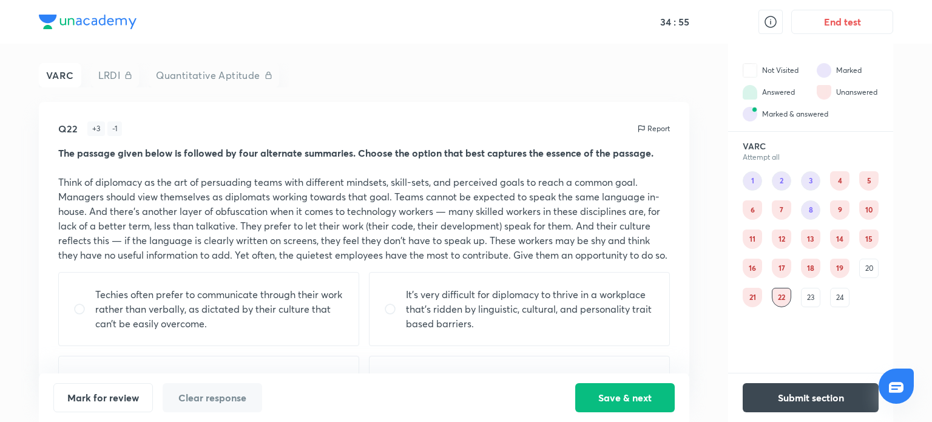
click at [813, 294] on div "23" at bounding box center [810, 296] width 19 height 19
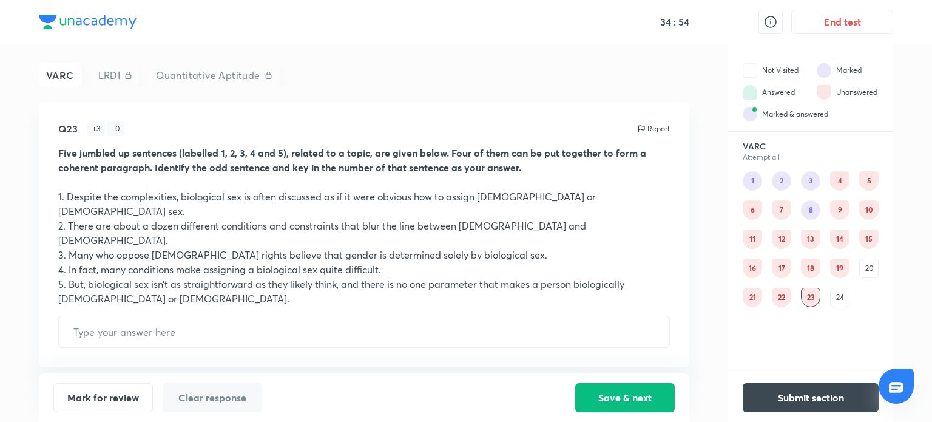
click at [838, 294] on div "24" at bounding box center [839, 296] width 19 height 19
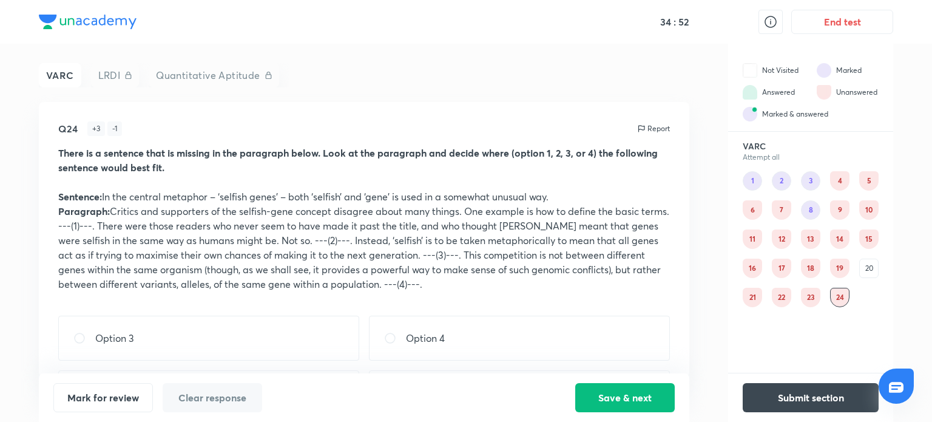
click at [751, 184] on div "1" at bounding box center [751, 180] width 19 height 19
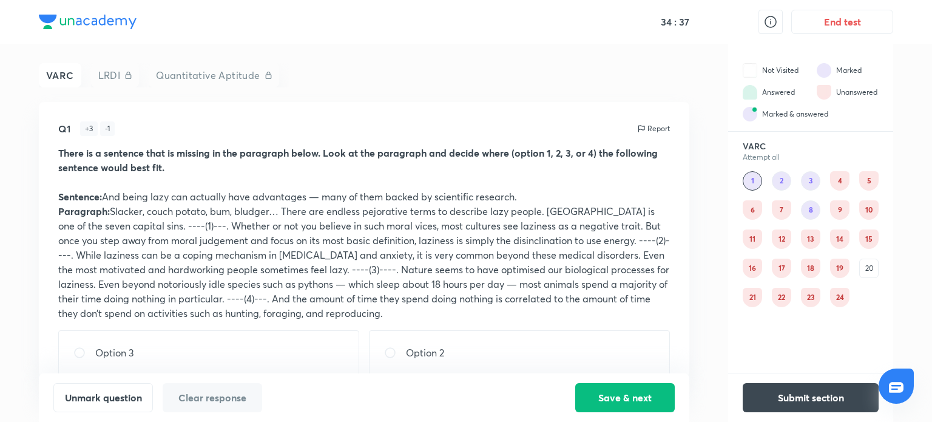
click at [785, 213] on div "7" at bounding box center [780, 209] width 19 height 19
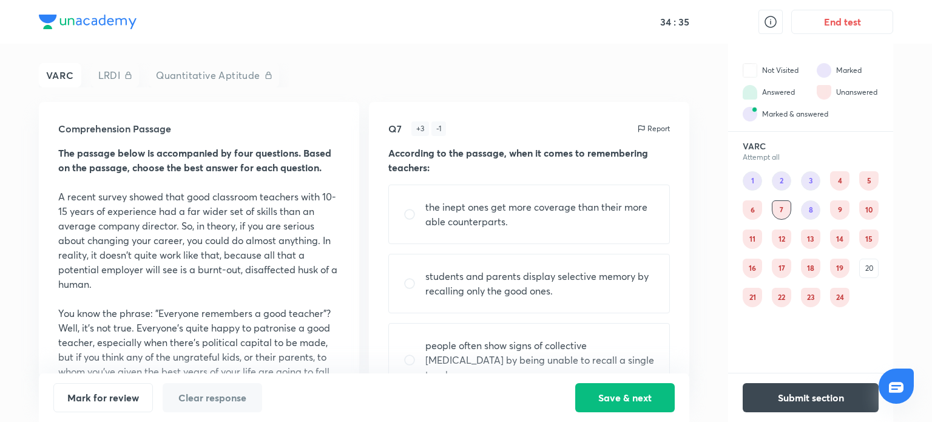
click at [746, 208] on div "6" at bounding box center [751, 209] width 19 height 19
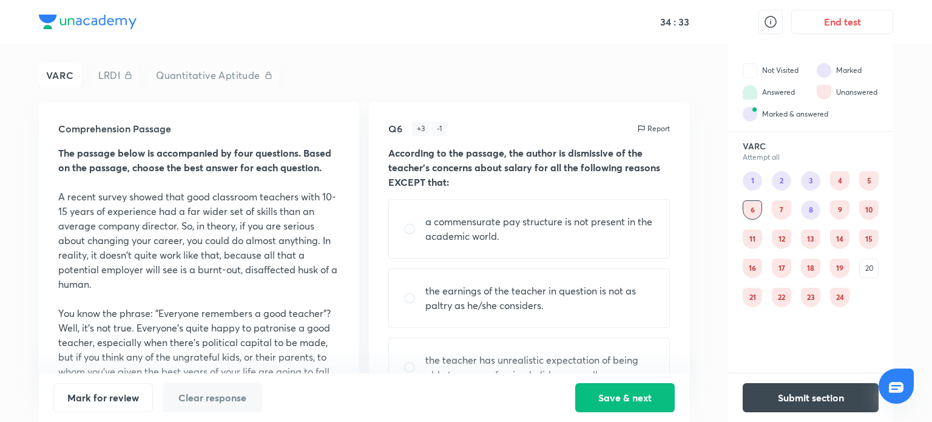
click at [784, 173] on div "2" at bounding box center [780, 180] width 19 height 19
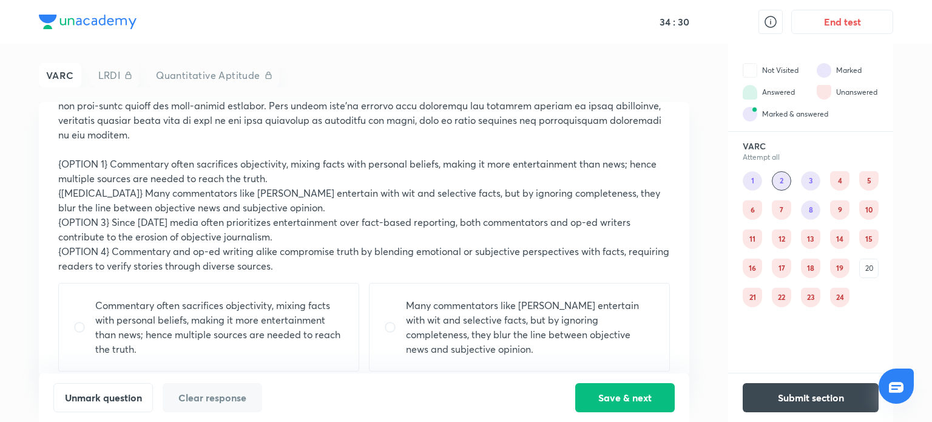
scroll to position [289, 0]
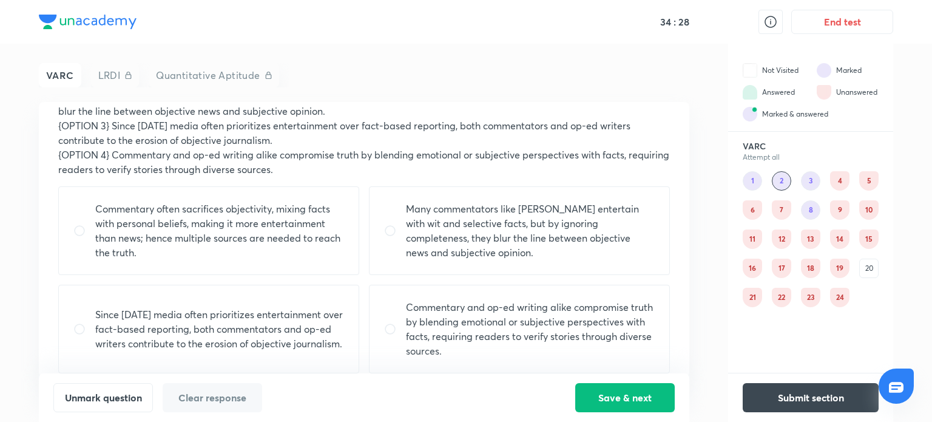
click at [750, 188] on div "1" at bounding box center [751, 180] width 19 height 19
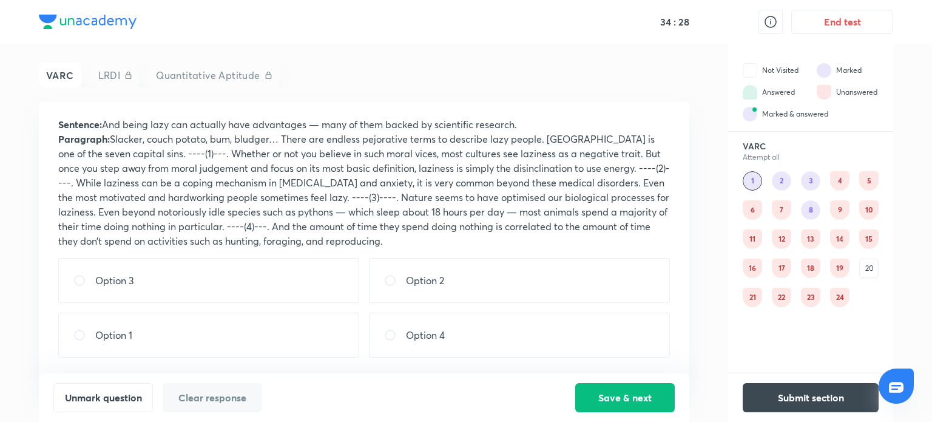
scroll to position [71, 0]
click at [839, 181] on div "4" at bounding box center [839, 180] width 19 height 19
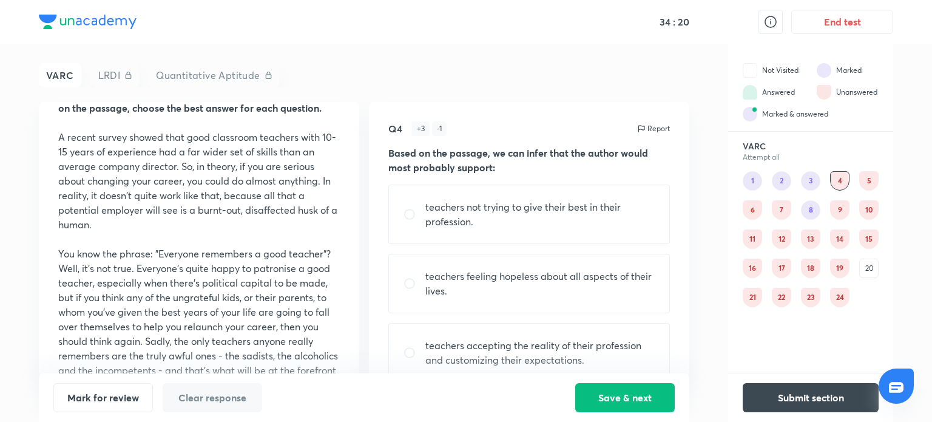
scroll to position [0, 0]
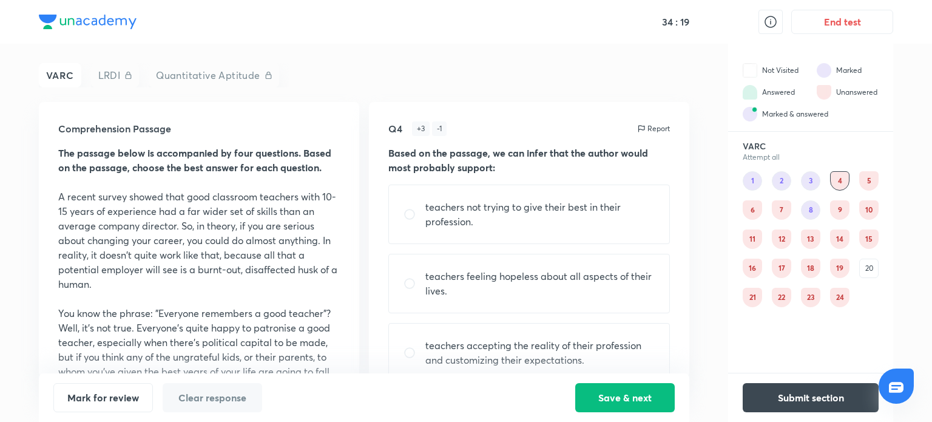
click at [837, 181] on div "4" at bounding box center [839, 180] width 19 height 19
click at [869, 180] on div "5" at bounding box center [868, 180] width 19 height 19
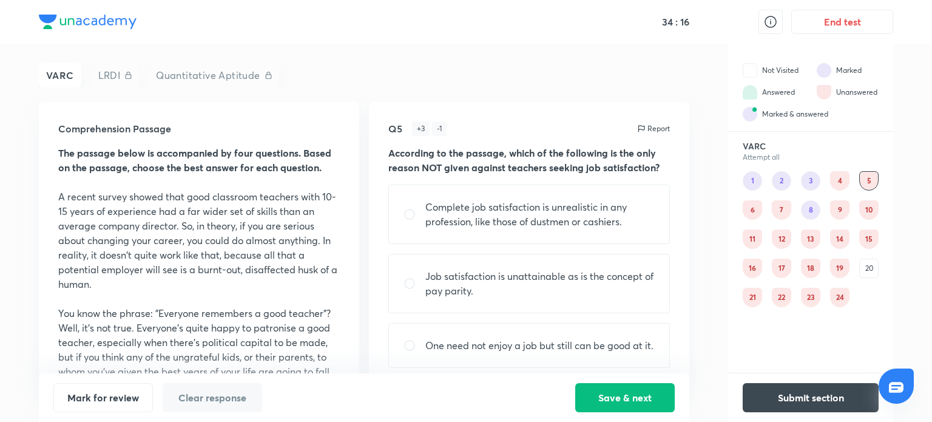
click at [755, 210] on div "6" at bounding box center [751, 209] width 19 height 19
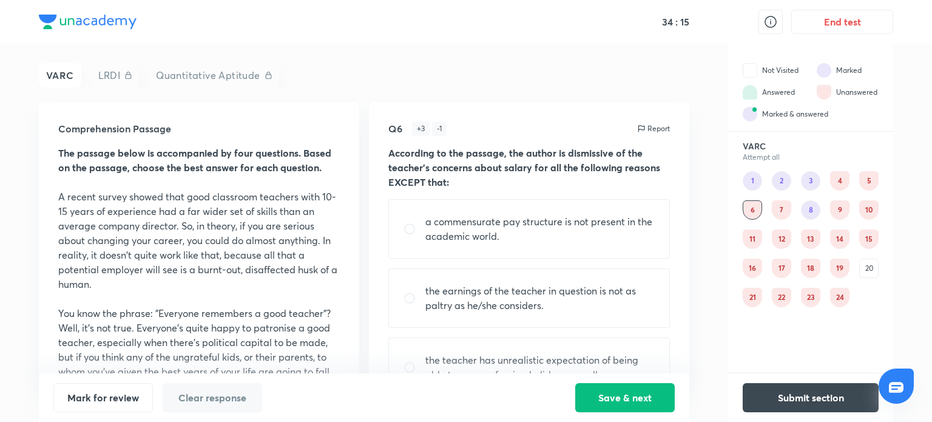
click at [782, 212] on div "7" at bounding box center [780, 209] width 19 height 19
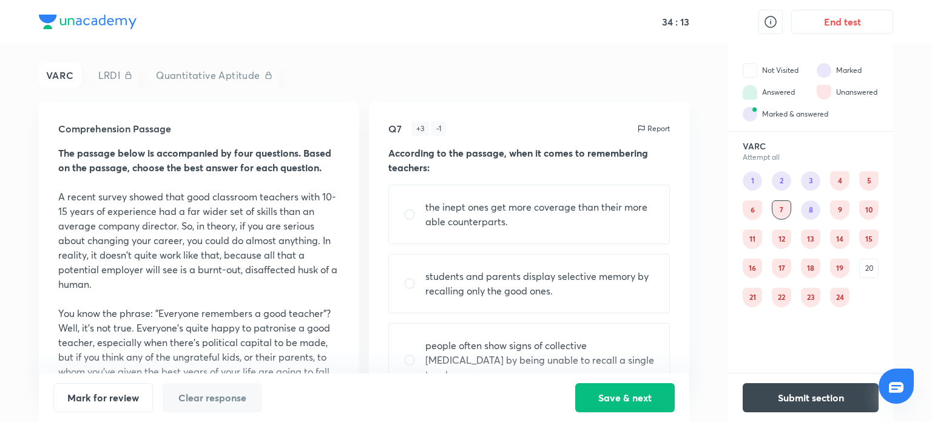
click at [815, 218] on div "1 2 3 4 5 6 7 8 9 10 11 12 13 14 15 16 17 18 19 20 21 22 23 24" at bounding box center [810, 239] width 136 height 136
click at [843, 213] on div "9" at bounding box center [839, 209] width 19 height 19
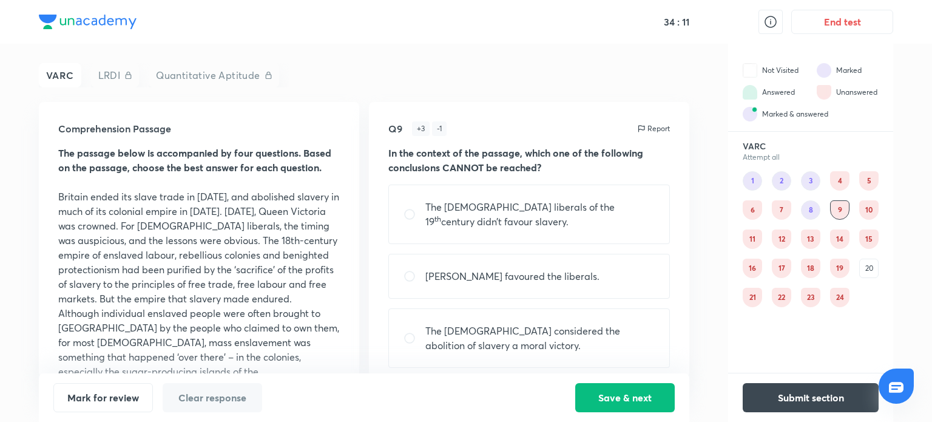
click at [873, 212] on div "10" at bounding box center [868, 209] width 19 height 19
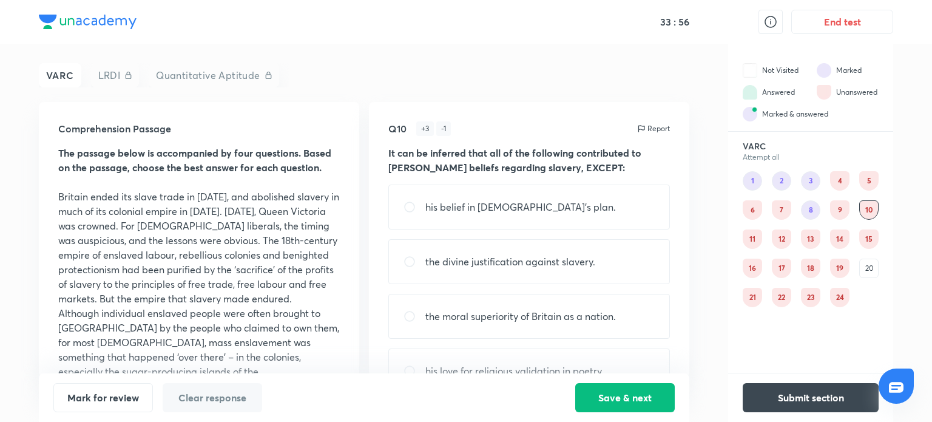
click at [116, 77] on div "LRDI" at bounding box center [115, 75] width 49 height 24
click at [189, 76] on div "Quantitative Aptitude" at bounding box center [214, 75] width 130 height 24
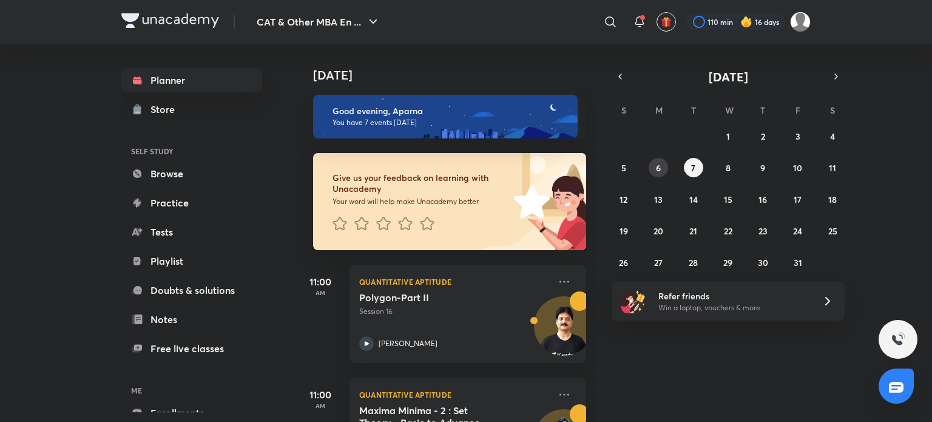
click at [657, 168] on abbr "6" at bounding box center [658, 168] width 5 height 12
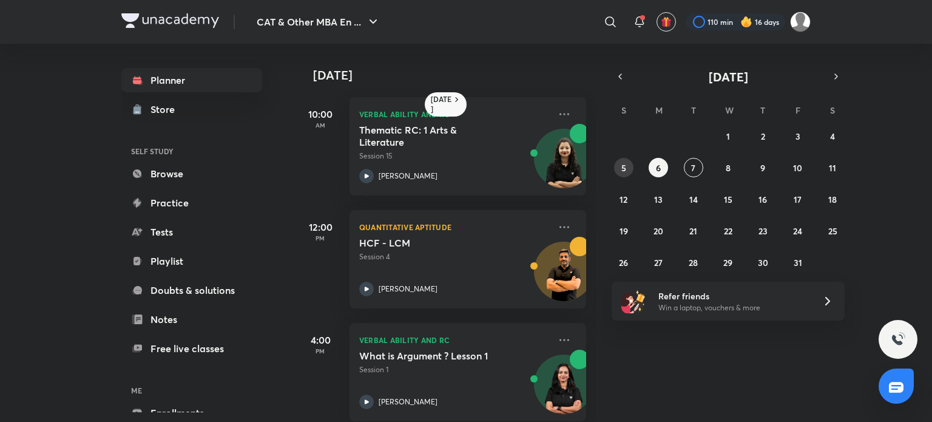
click at [625, 164] on abbr "5" at bounding box center [623, 168] width 5 height 12
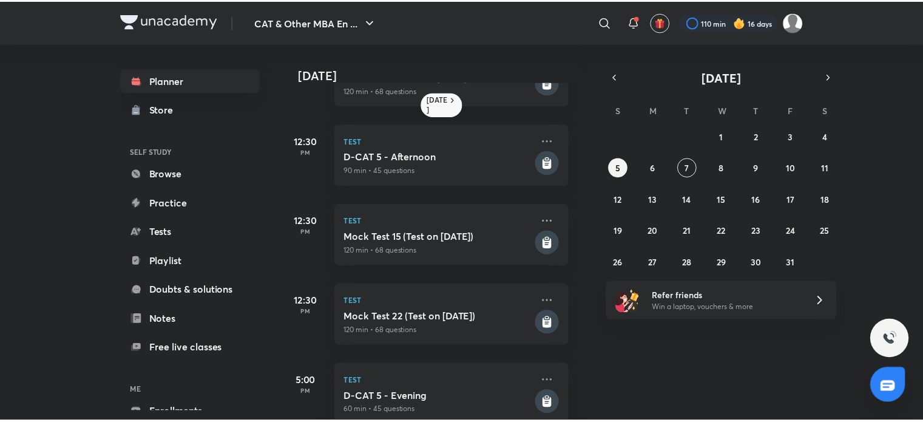
scroll to position [167, 12]
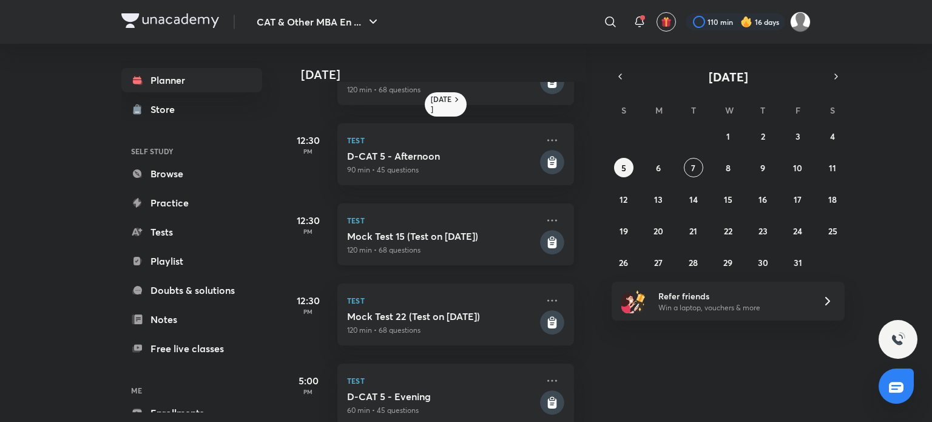
click at [392, 244] on p "120 min • 68 questions" at bounding box center [442, 249] width 190 height 11
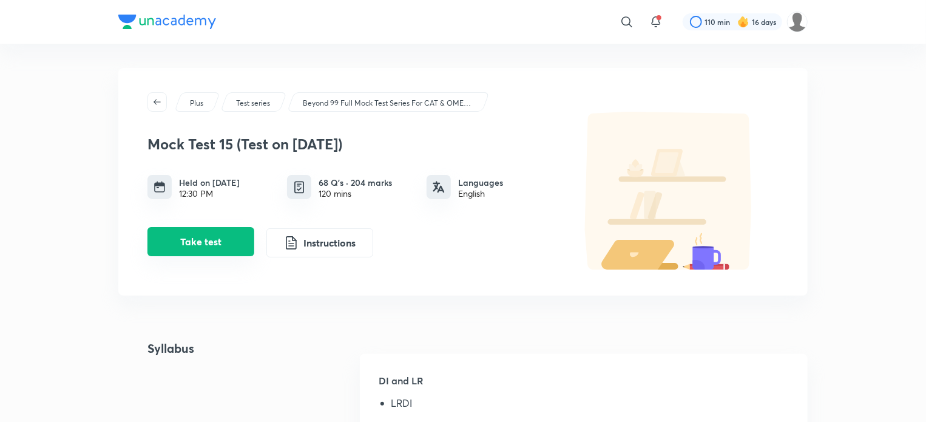
click at [190, 235] on button "Take test" at bounding box center [200, 241] width 107 height 29
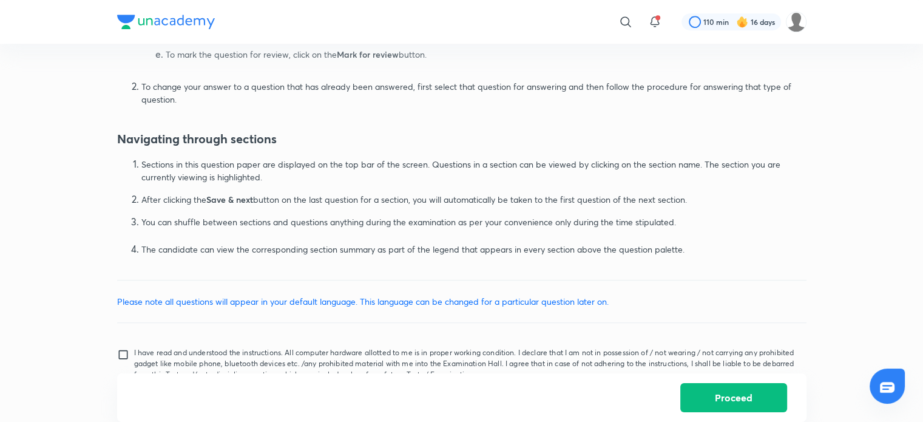
scroll to position [748, 0]
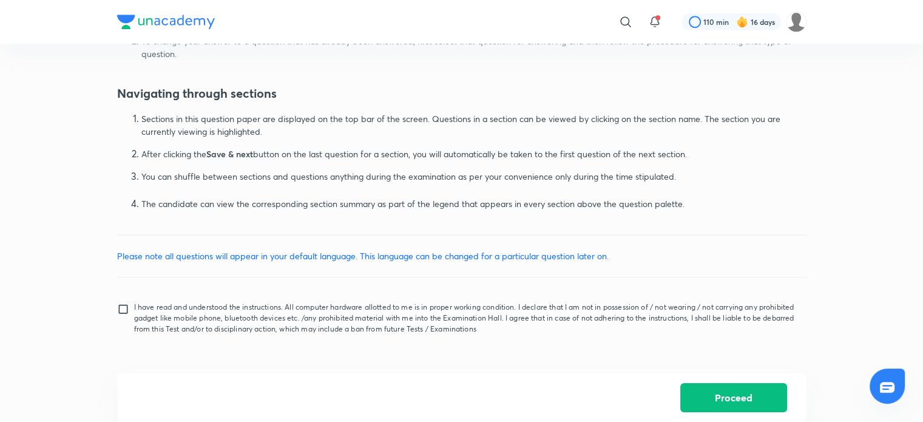
click at [123, 306] on input "I have read and understood the instructions. All computer hardware allotted to …" at bounding box center [125, 318] width 17 height 30
checkbox input "true"
click at [757, 390] on button "Proceed" at bounding box center [733, 396] width 107 height 29
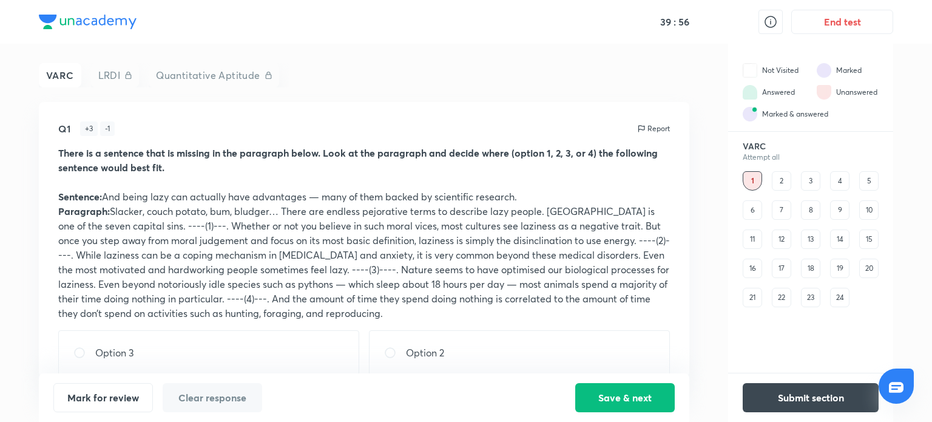
click at [782, 179] on div "2" at bounding box center [780, 180] width 19 height 19
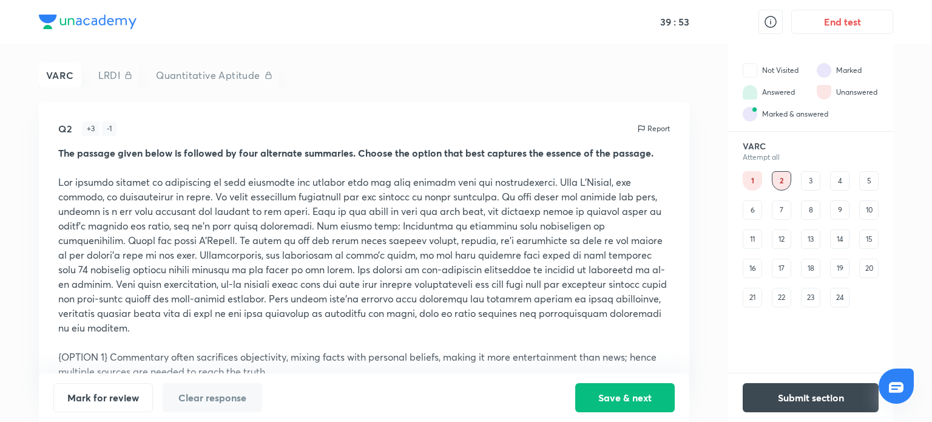
click at [810, 179] on div "3" at bounding box center [810, 180] width 19 height 19
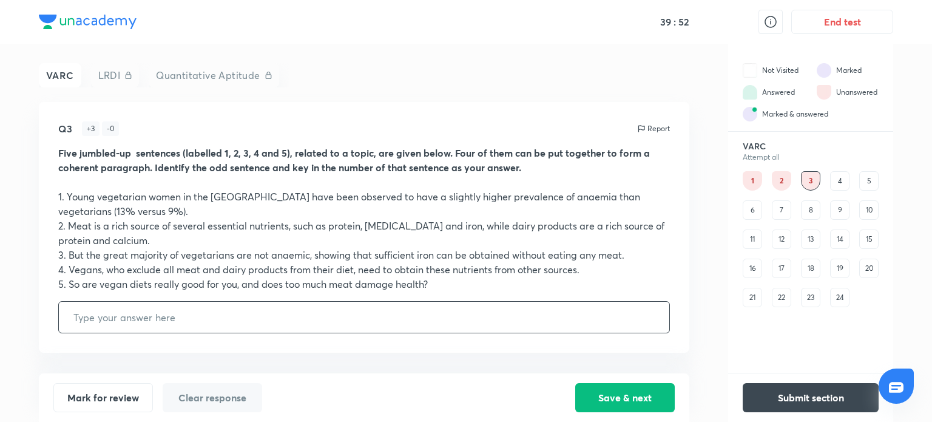
click at [842, 178] on div "4" at bounding box center [839, 180] width 19 height 19
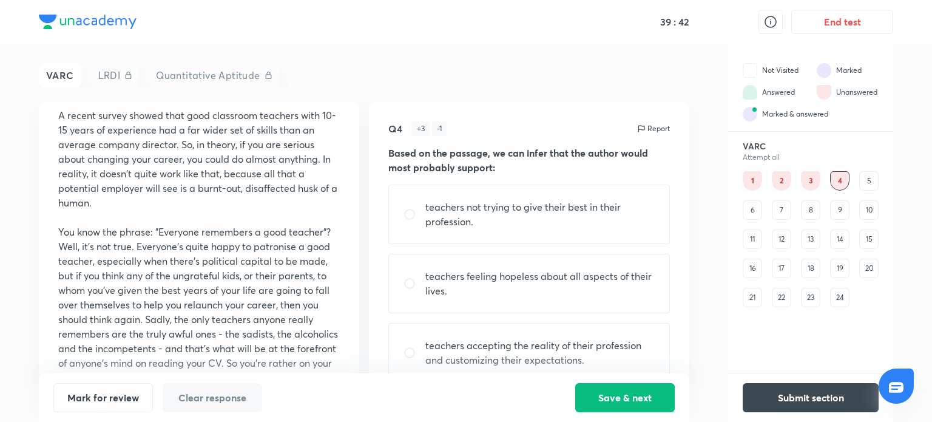
scroll to position [82, 0]
click at [755, 182] on div "1" at bounding box center [751, 180] width 19 height 19
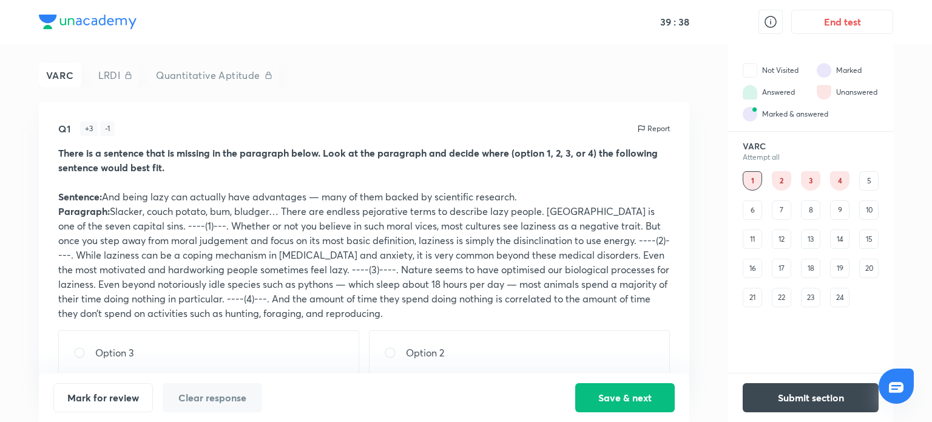
click at [753, 212] on div "6" at bounding box center [751, 209] width 19 height 19
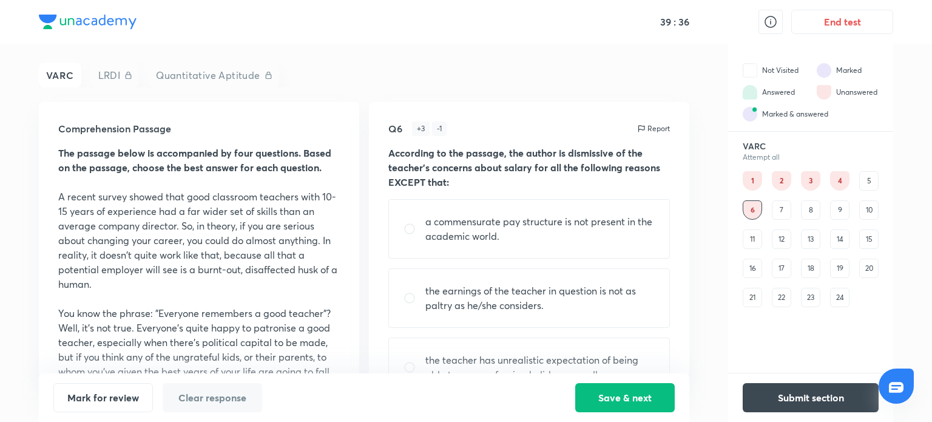
click at [771, 212] on div "7" at bounding box center [780, 209] width 19 height 19
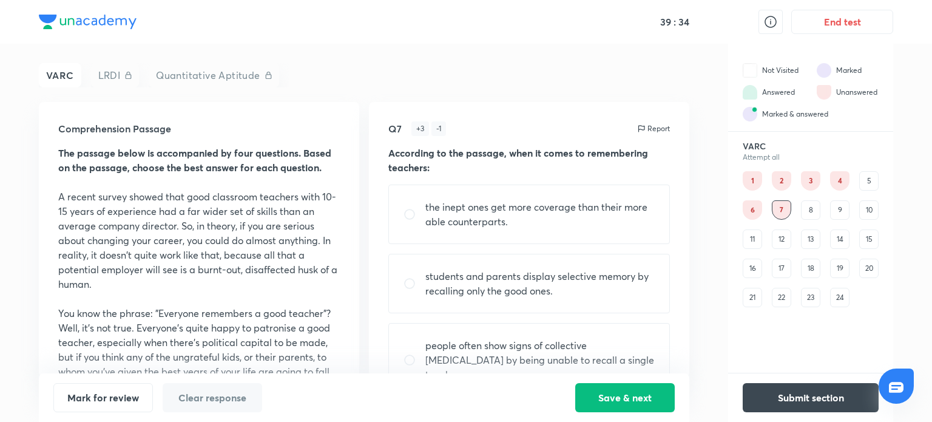
click at [810, 206] on div "8" at bounding box center [810, 209] width 19 height 19
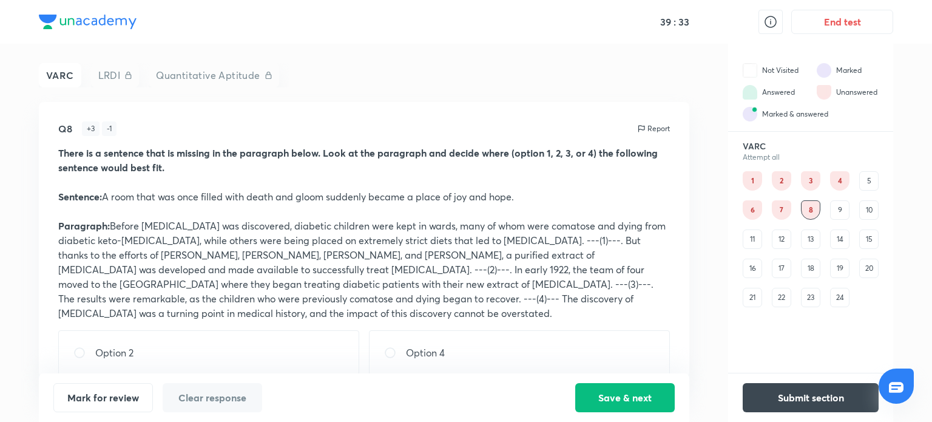
click at [835, 206] on div "9" at bounding box center [839, 209] width 19 height 19
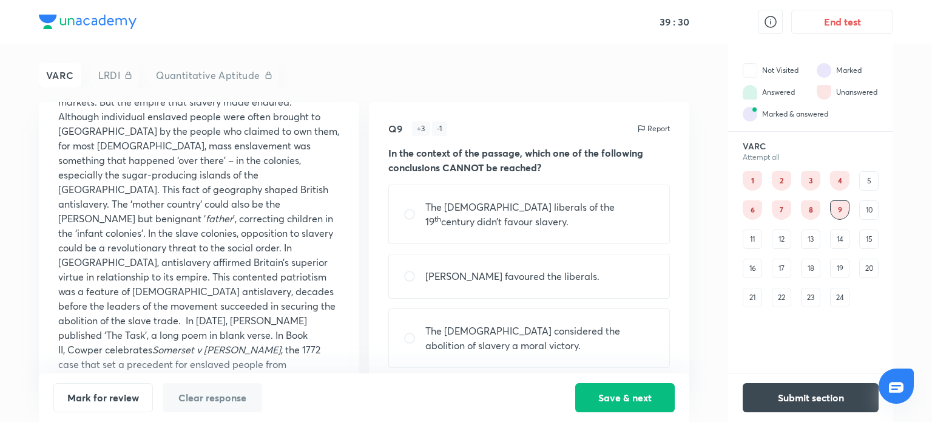
scroll to position [0, 0]
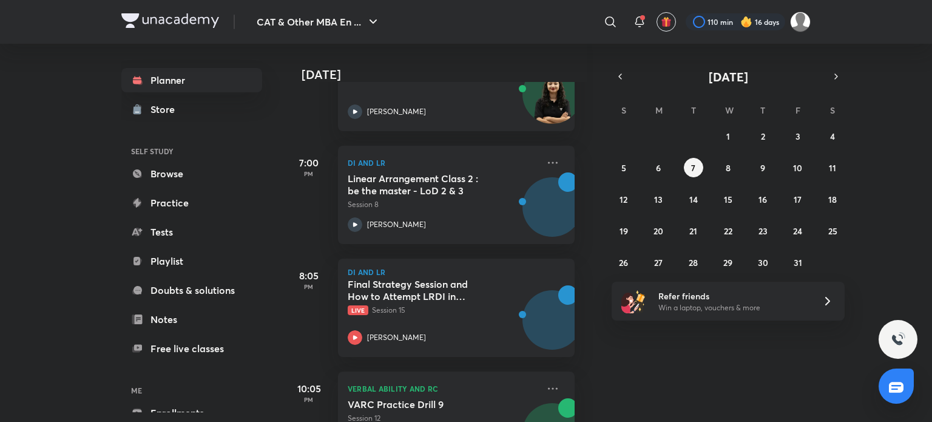
scroll to position [575, 12]
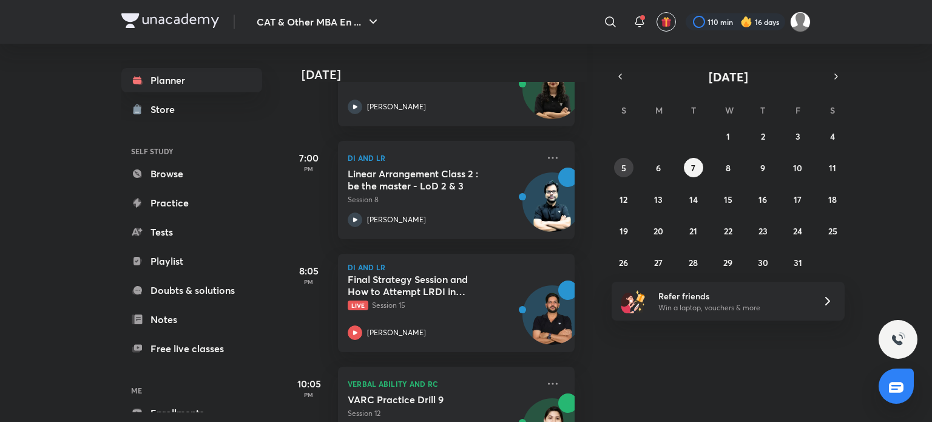
click at [619, 164] on button "5" at bounding box center [623, 167] width 19 height 19
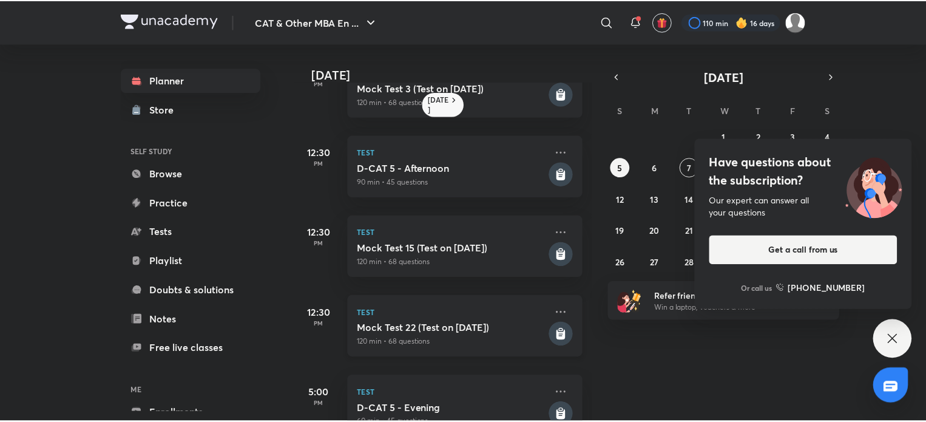
scroll to position [189, 0]
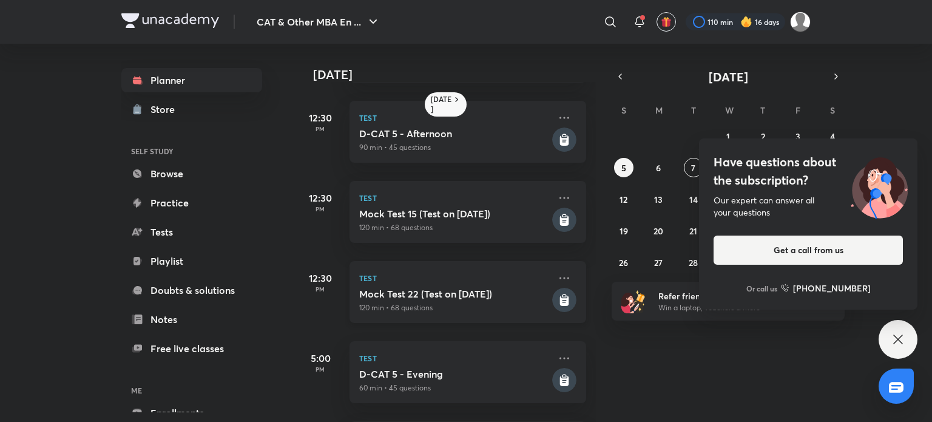
click at [556, 297] on rect at bounding box center [564, 299] width 24 height 24
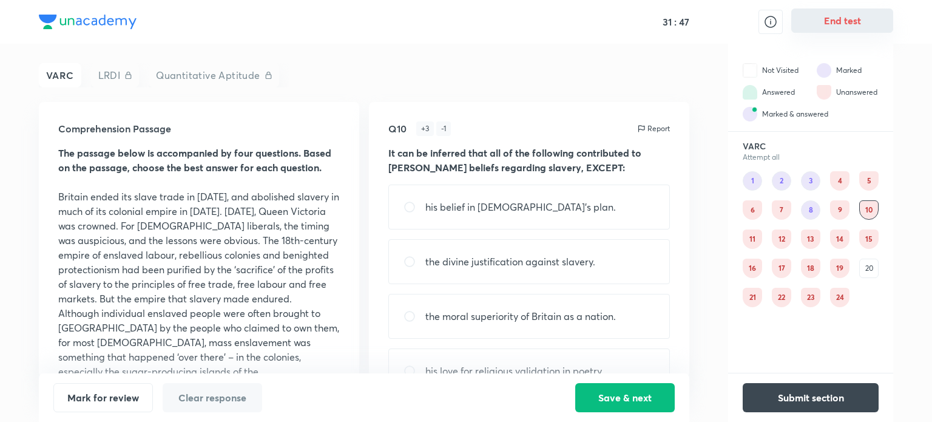
click at [838, 19] on button "End test" at bounding box center [842, 20] width 102 height 24
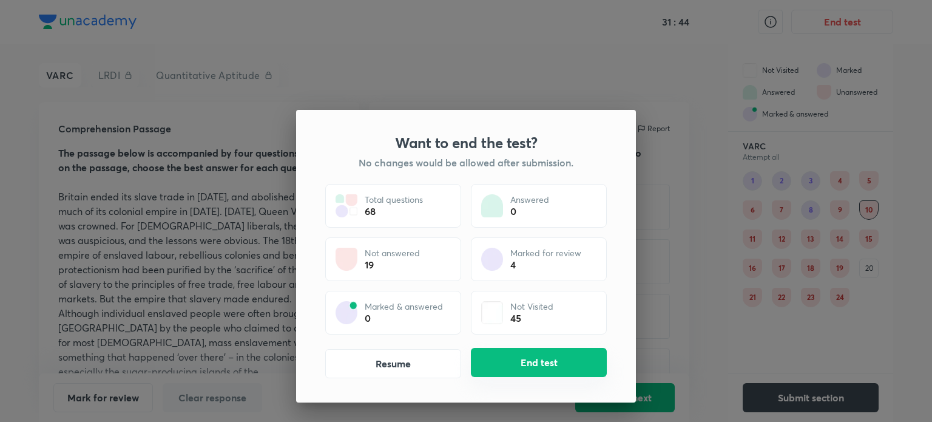
click at [515, 374] on button "End test" at bounding box center [539, 362] width 136 height 29
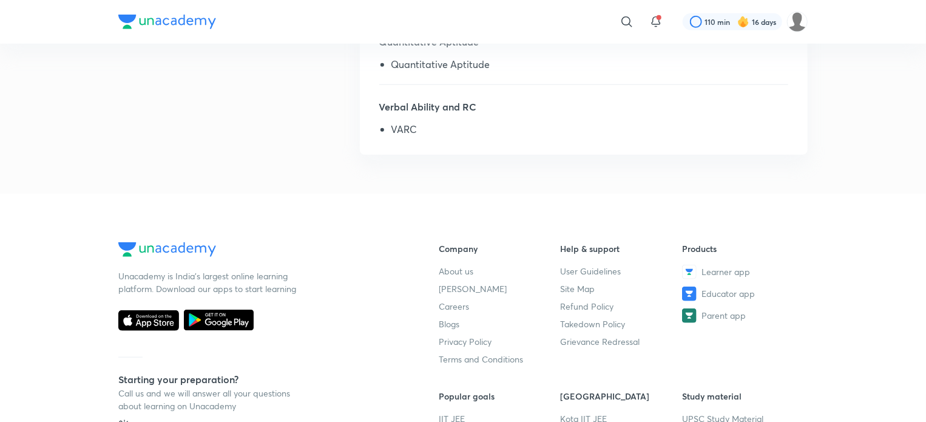
scroll to position [535, 0]
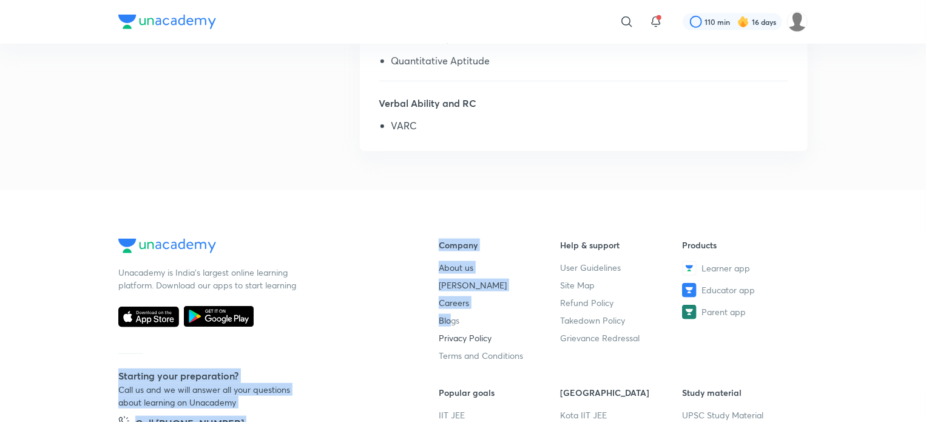
drag, startPoint x: 397, startPoint y: 310, endPoint x: 483, endPoint y: 335, distance: 90.2
click at [483, 335] on div "Unacademy is India’s largest online learning platform. Download our apps to sta…" at bounding box center [462, 376] width 689 height 277
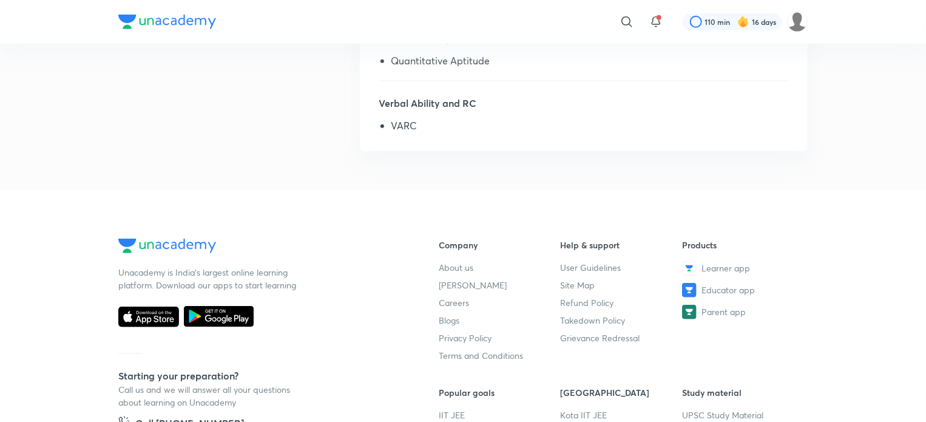
click at [323, 230] on footer "Unacademy is India’s largest online learning platform. Download our apps to sta…" at bounding box center [463, 392] width 926 height 404
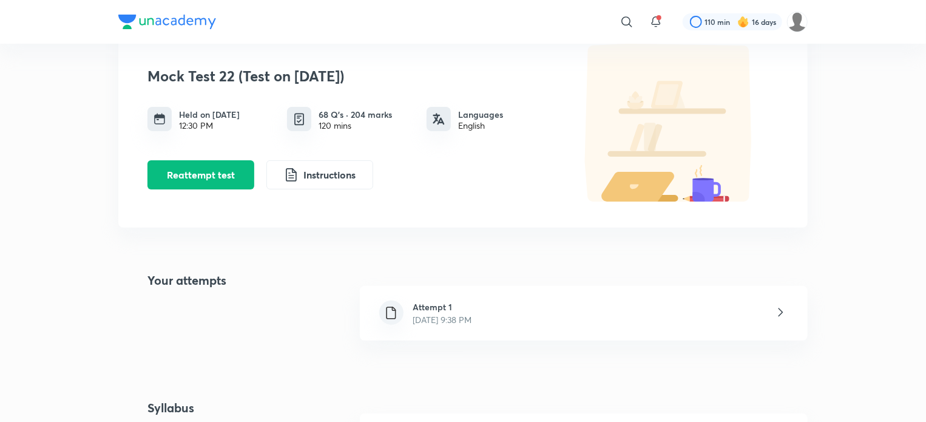
scroll to position [0, 0]
